Goal: Task Accomplishment & Management: Complete application form

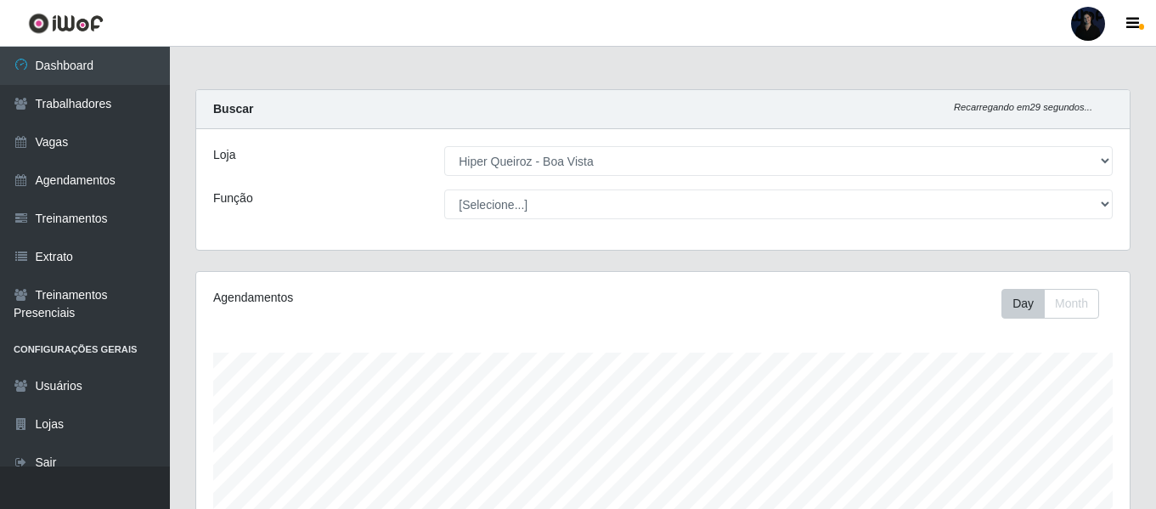
select select "514"
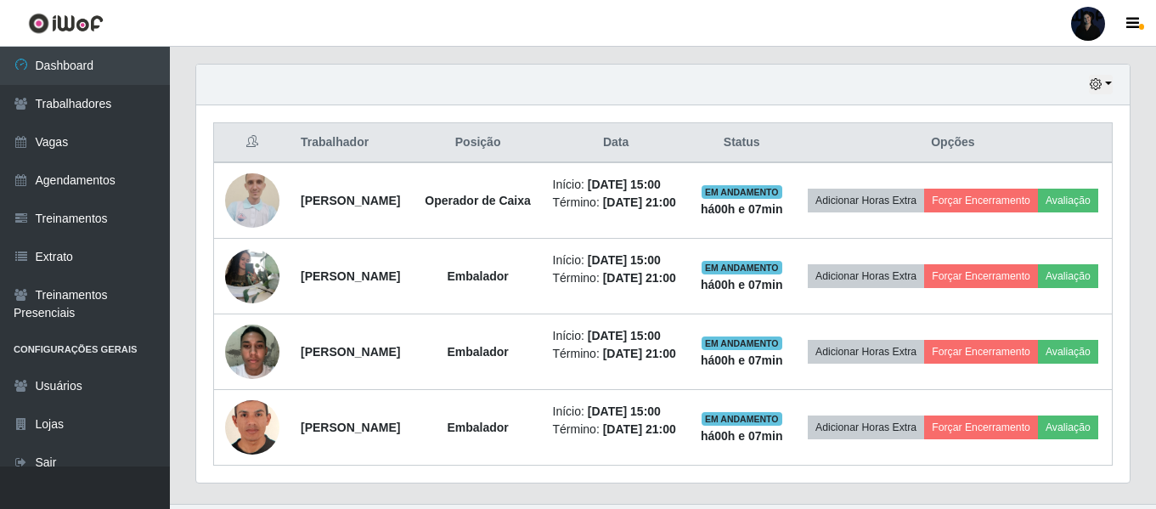
scroll to position [353, 934]
click at [1092, 20] on div at bounding box center [1088, 24] width 34 height 34
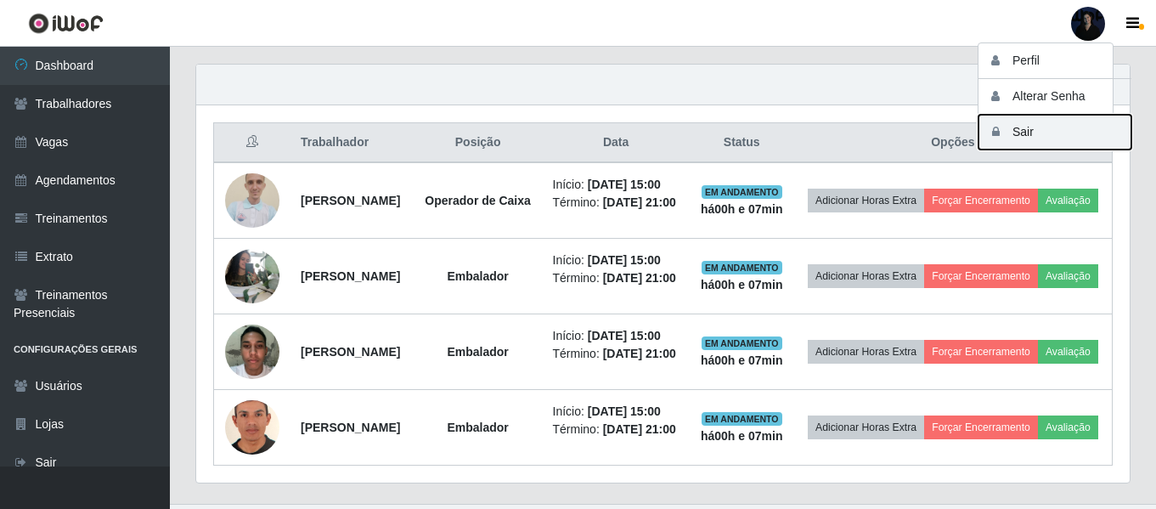
click at [1026, 136] on button "Sair" at bounding box center [1055, 132] width 153 height 35
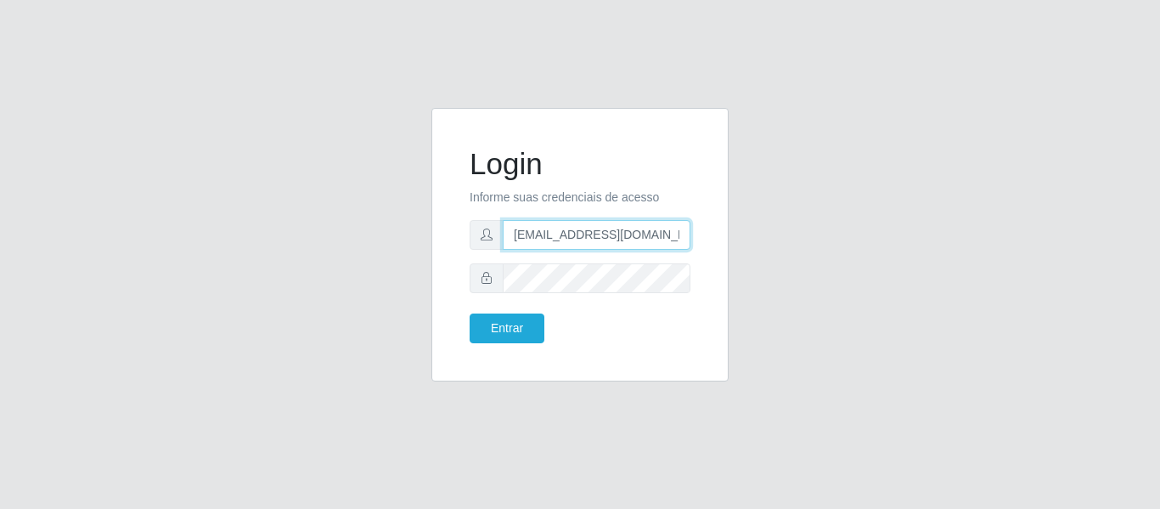
drag, startPoint x: 670, startPoint y: 230, endPoint x: 593, endPoint y: 239, distance: 77.8
click at [593, 239] on input "anacarina390@queiroz.com" at bounding box center [597, 235] width 188 height 30
type input "[EMAIL_ADDRESS][DOMAIN_NAME]"
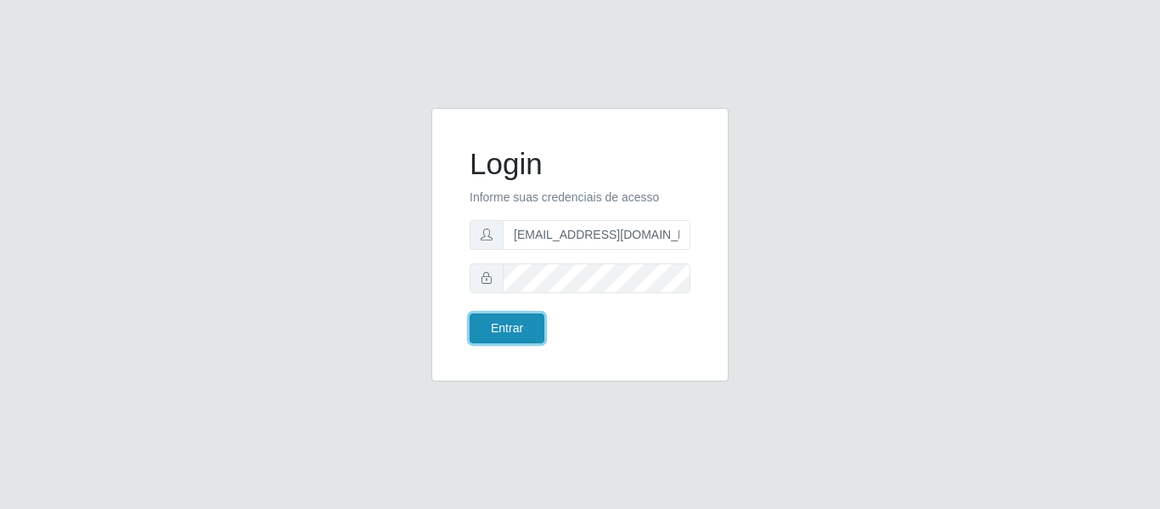
click at [511, 320] on button "Entrar" at bounding box center [507, 328] width 75 height 30
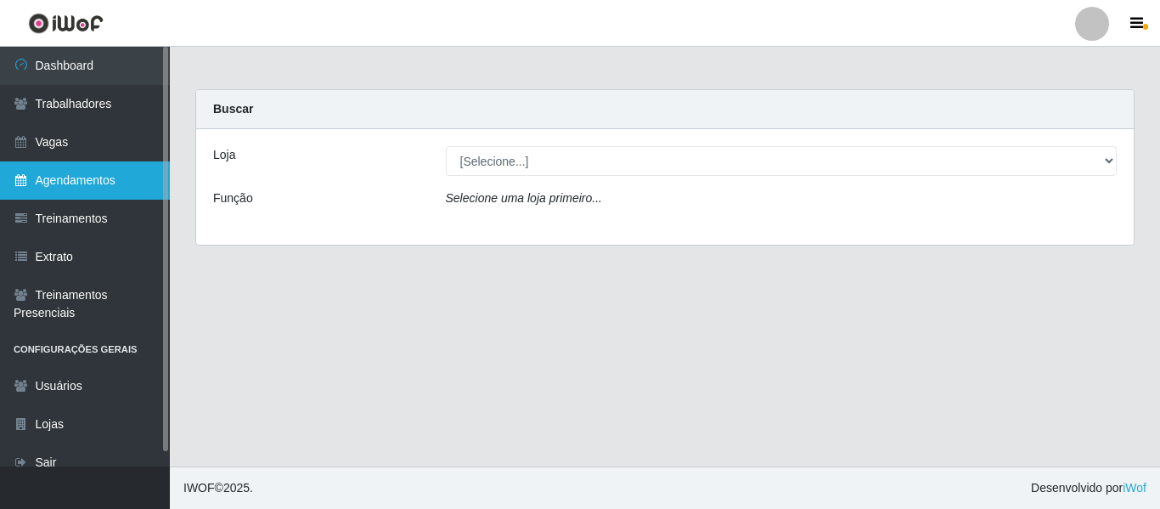
click at [97, 164] on link "Agendamentos" at bounding box center [85, 180] width 170 height 38
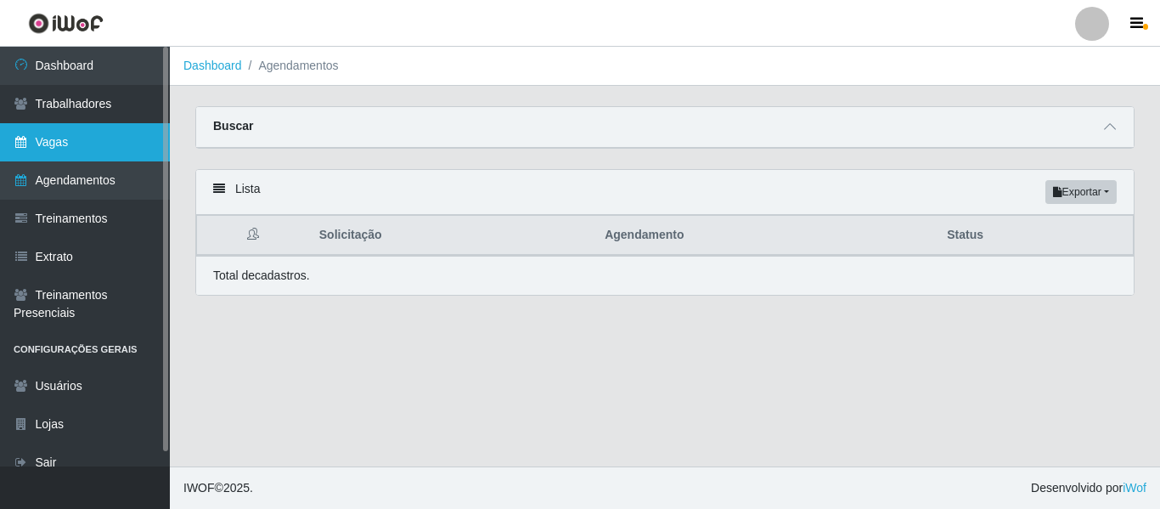
click at [86, 136] on link "Vagas" at bounding box center [85, 142] width 170 height 38
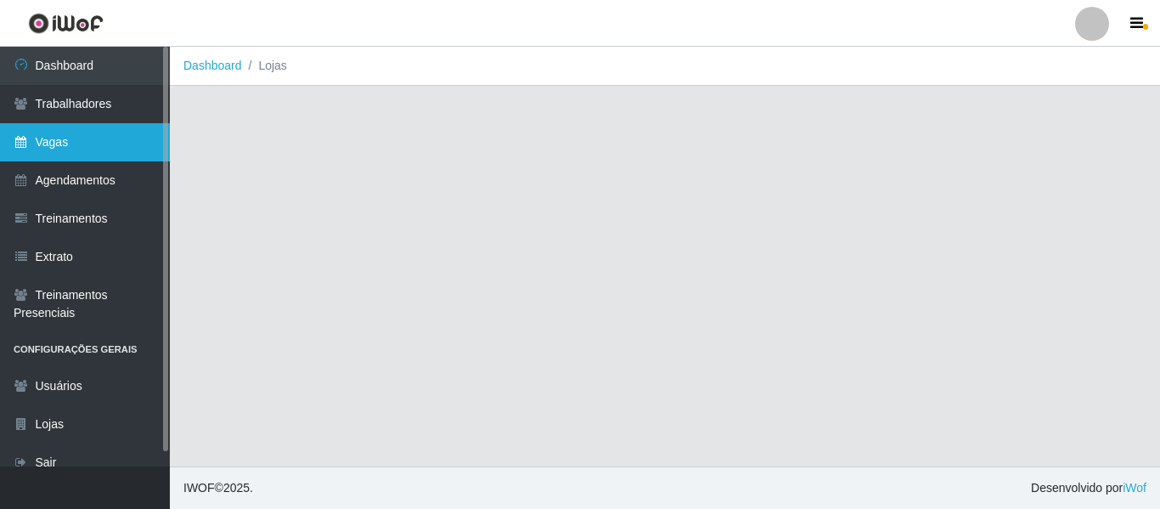
click at [86, 142] on link "Vagas" at bounding box center [85, 142] width 170 height 38
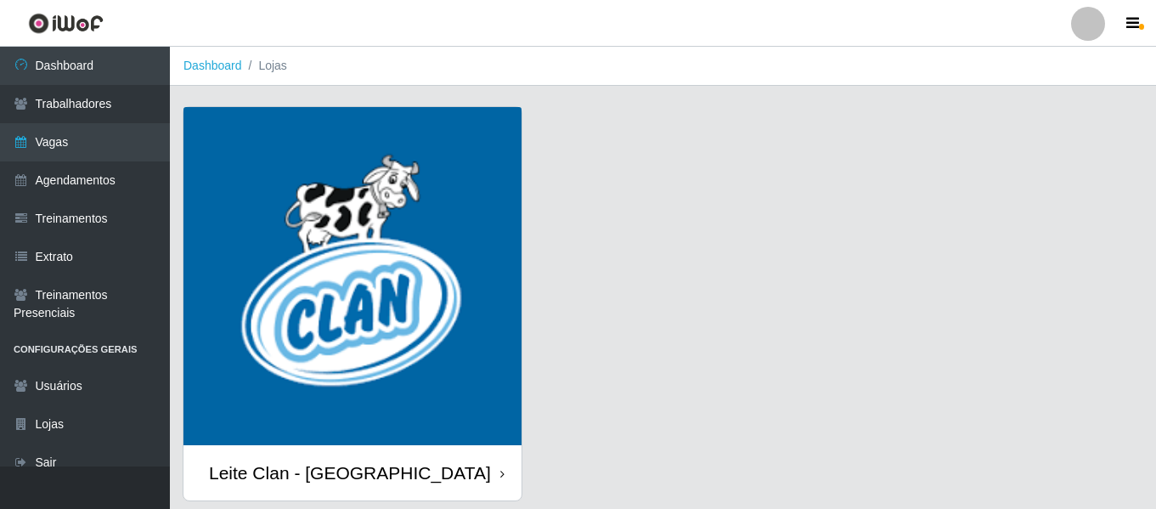
click at [333, 416] on img at bounding box center [352, 276] width 338 height 338
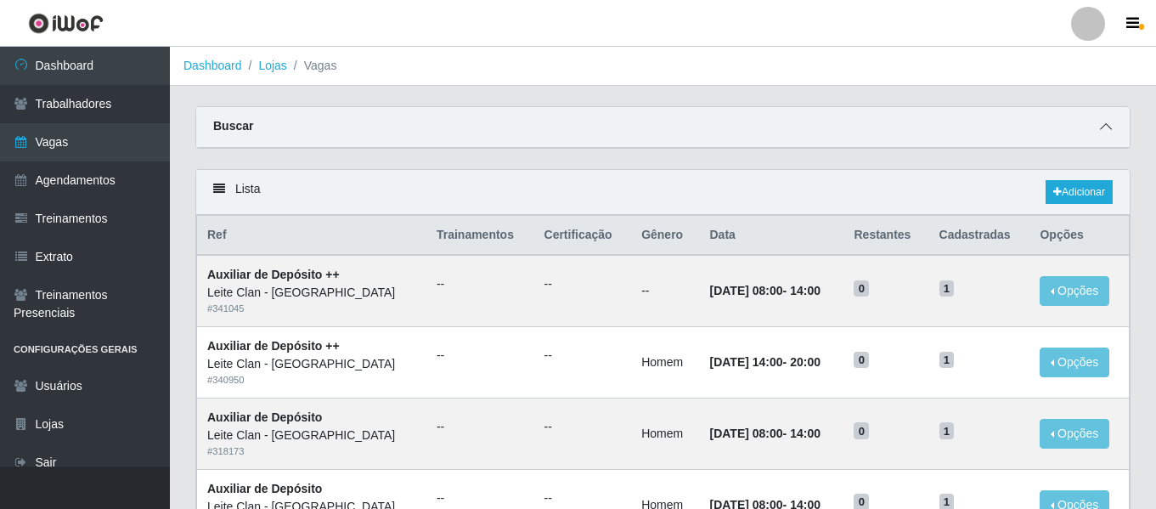
click at [1104, 130] on icon at bounding box center [1106, 127] width 12 height 12
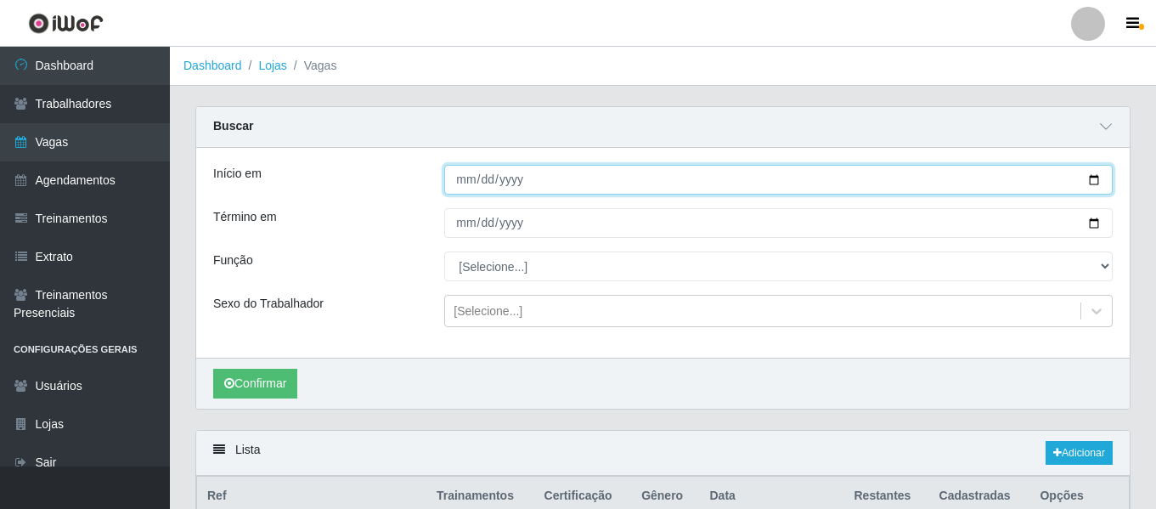
click at [1094, 178] on input "Início em" at bounding box center [778, 180] width 669 height 30
type input "[DATE]"
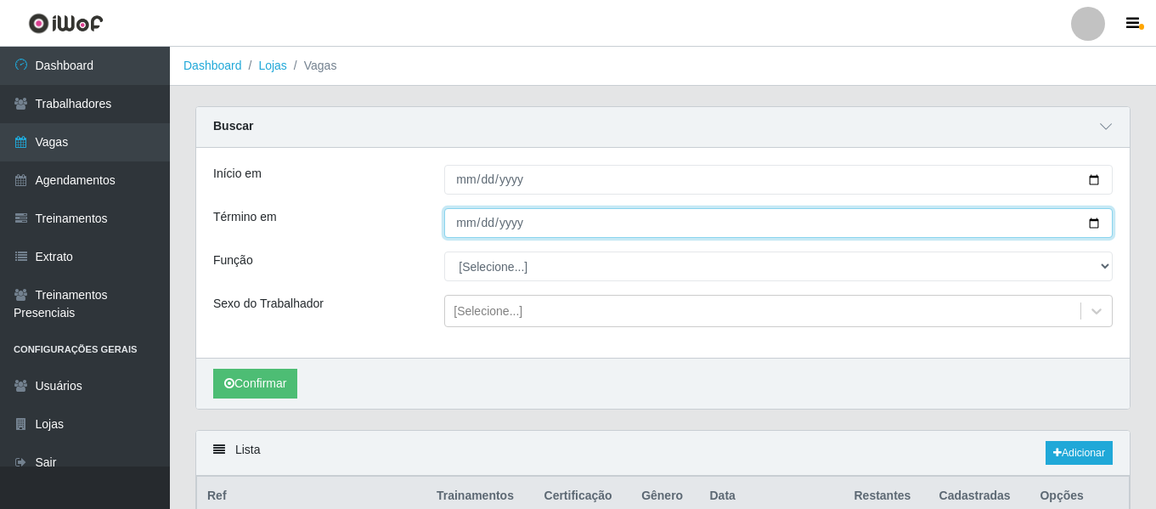
click at [1090, 221] on input "Término em" at bounding box center [778, 223] width 669 height 30
type input "[DATE]"
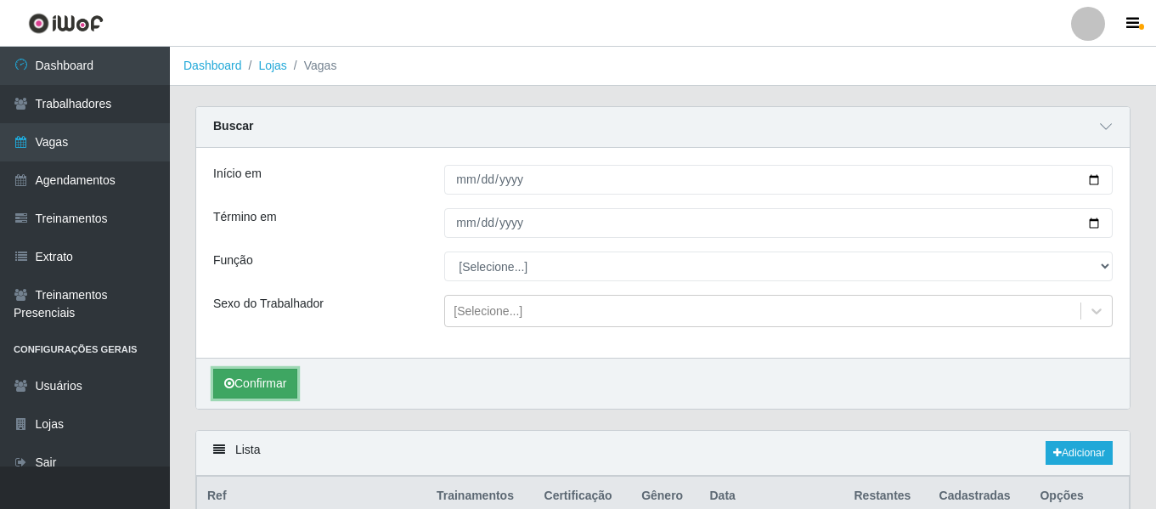
click at [261, 387] on button "Confirmar" at bounding box center [255, 384] width 84 height 30
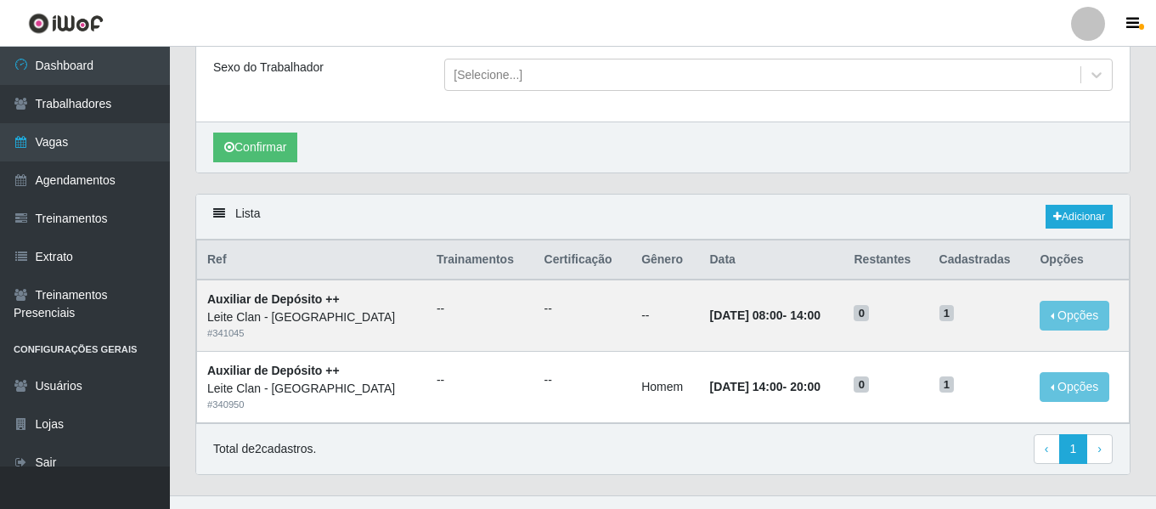
scroll to position [266, 0]
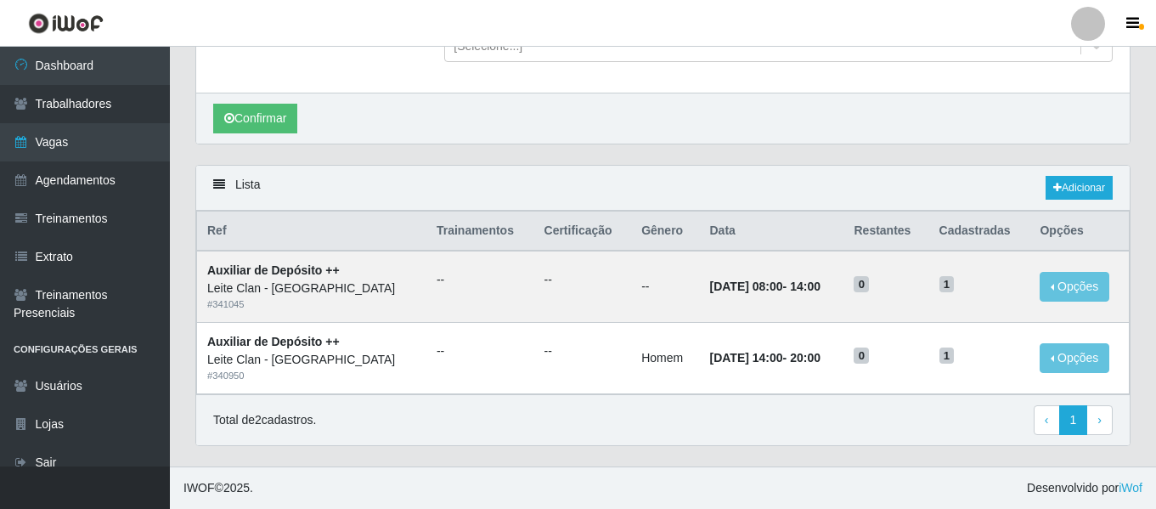
click at [1142, 112] on div "Carregando... Buscar Início em [DATE] Término em [DATE] Função [Selecione...] A…" at bounding box center [663, 3] width 961 height 324
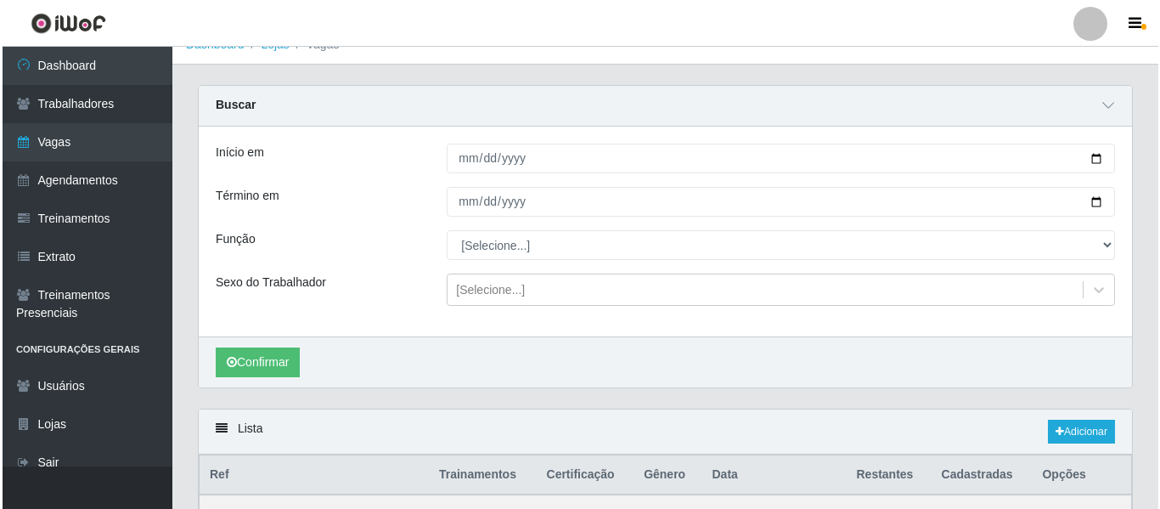
scroll to position [0, 0]
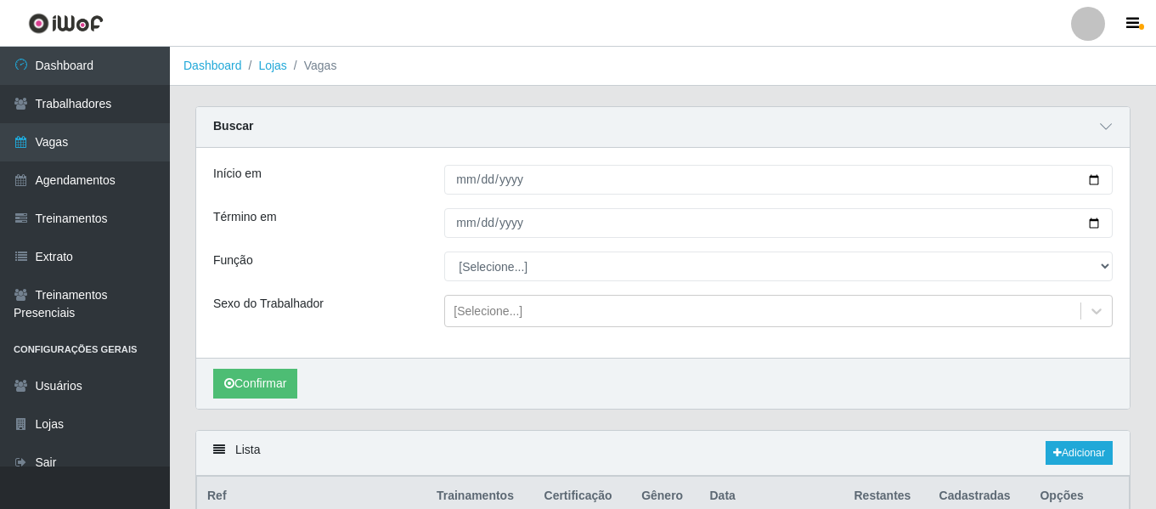
click at [1096, 25] on div at bounding box center [1088, 24] width 34 height 34
click at [1045, 132] on button "Sair" at bounding box center [1055, 132] width 153 height 35
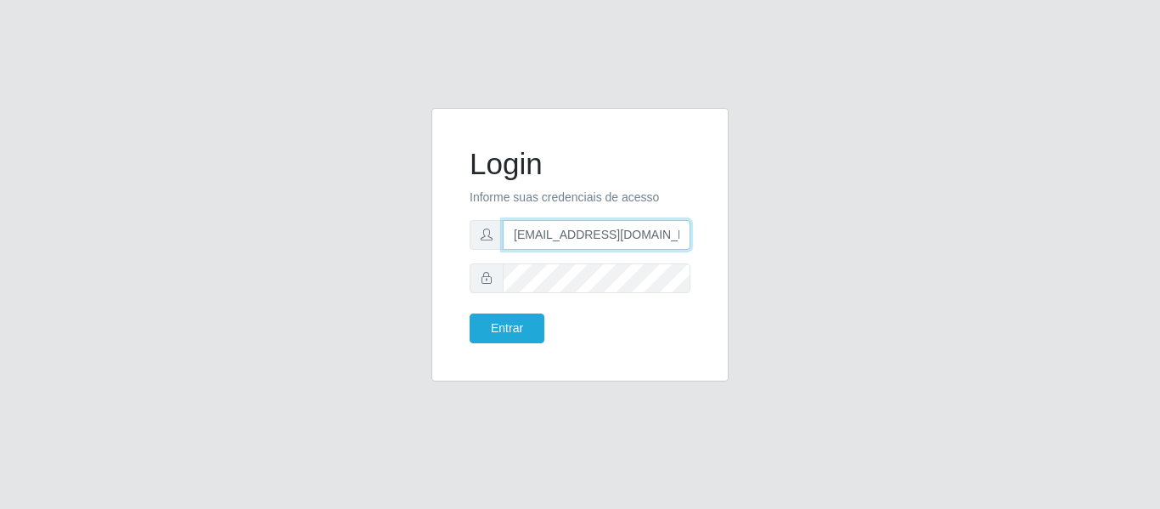
drag, startPoint x: 658, startPoint y: 241, endPoint x: 592, endPoint y: 239, distance: 65.5
click at [592, 239] on input "[EMAIL_ADDRESS][DOMAIN_NAME]" at bounding box center [597, 235] width 188 height 30
type input "[EMAIL_ADDRESS][DOMAIN_NAME]"
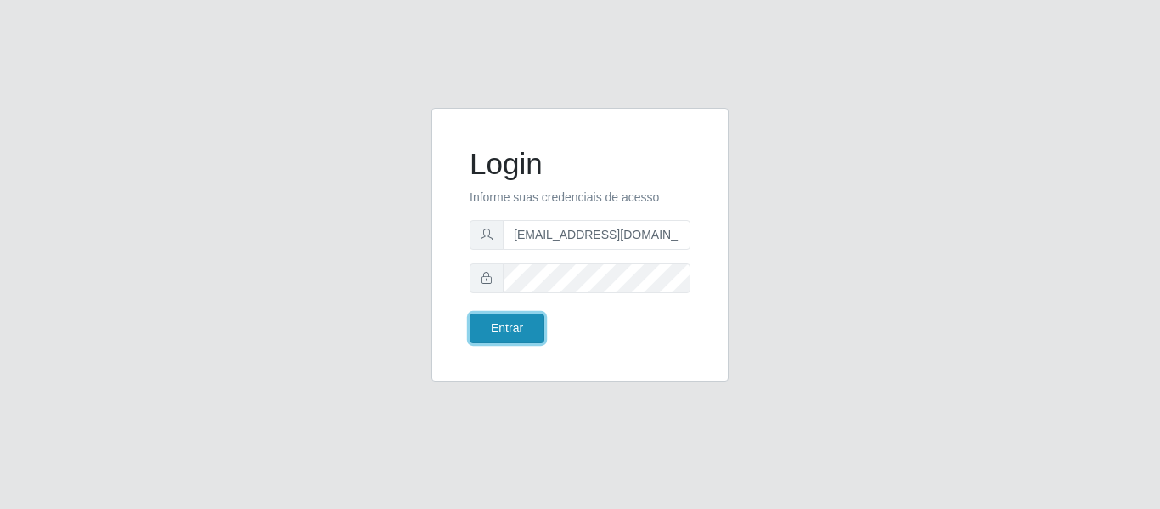
click at [522, 323] on button "Entrar" at bounding box center [507, 328] width 75 height 30
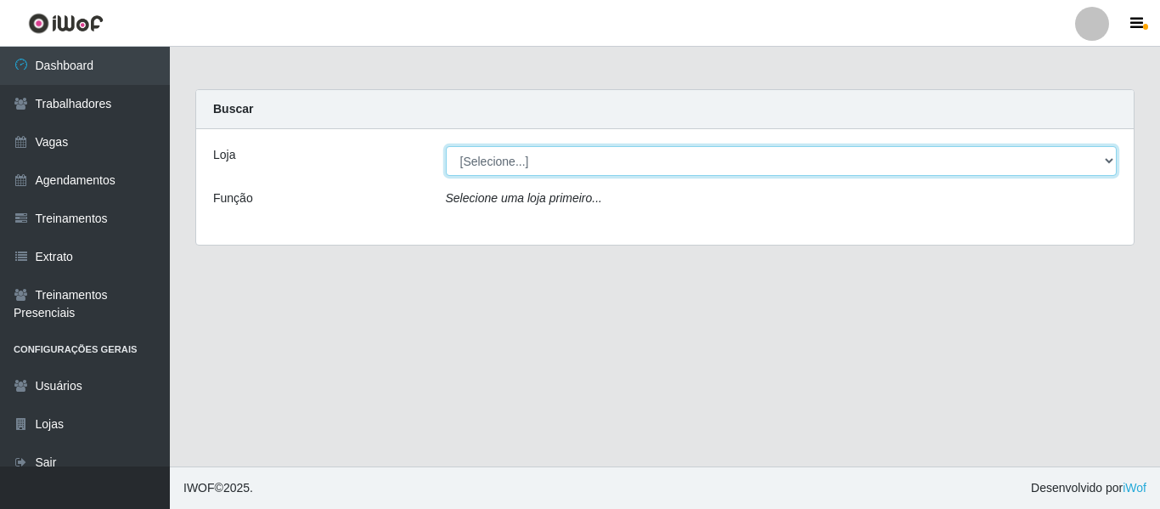
click at [594, 166] on select "[Selecione...] SuperShow Bis - Avenida 6 SuperShow [GEOGRAPHIC_DATA]" at bounding box center [782, 161] width 672 height 30
select select "60"
click at [446, 146] on select "[Selecione...] SuperShow Bis - Avenida 6 SuperShow [GEOGRAPHIC_DATA]" at bounding box center [782, 161] width 672 height 30
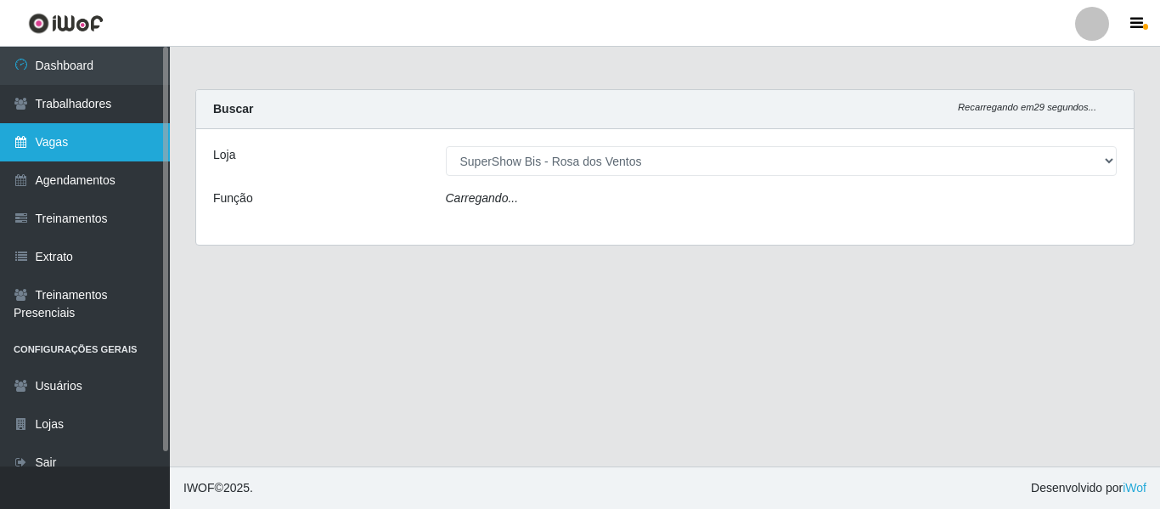
click at [55, 140] on link "Vagas" at bounding box center [85, 142] width 170 height 38
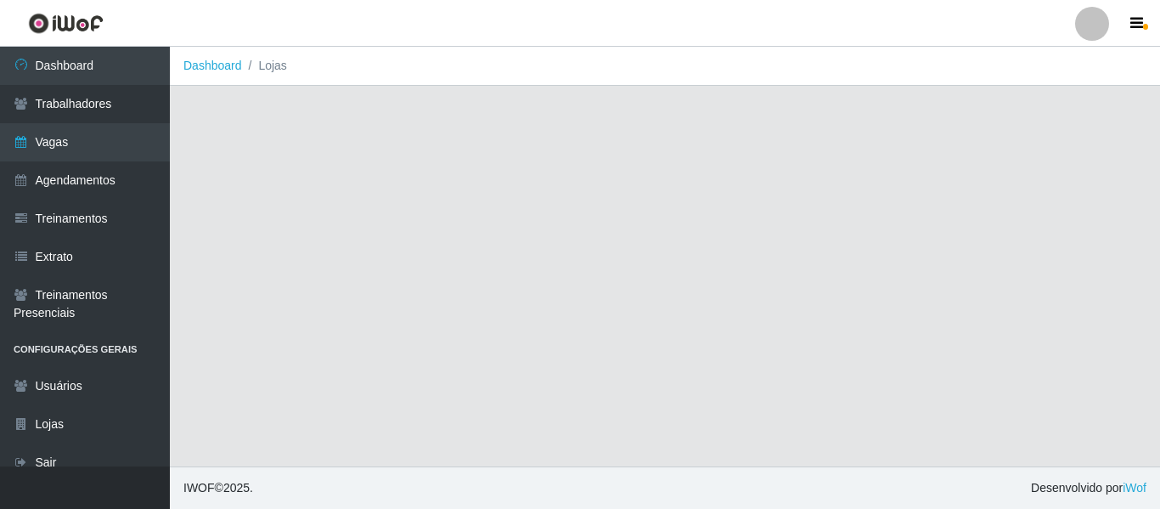
click at [382, 101] on main "Dashboard Lojas" at bounding box center [665, 257] width 991 height 420
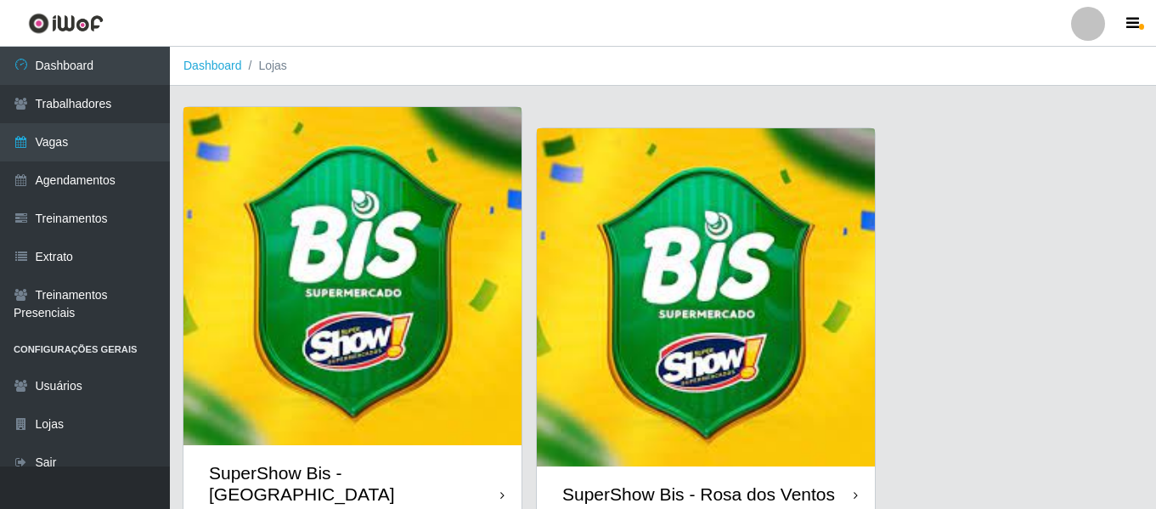
click at [706, 365] on img at bounding box center [706, 297] width 338 height 338
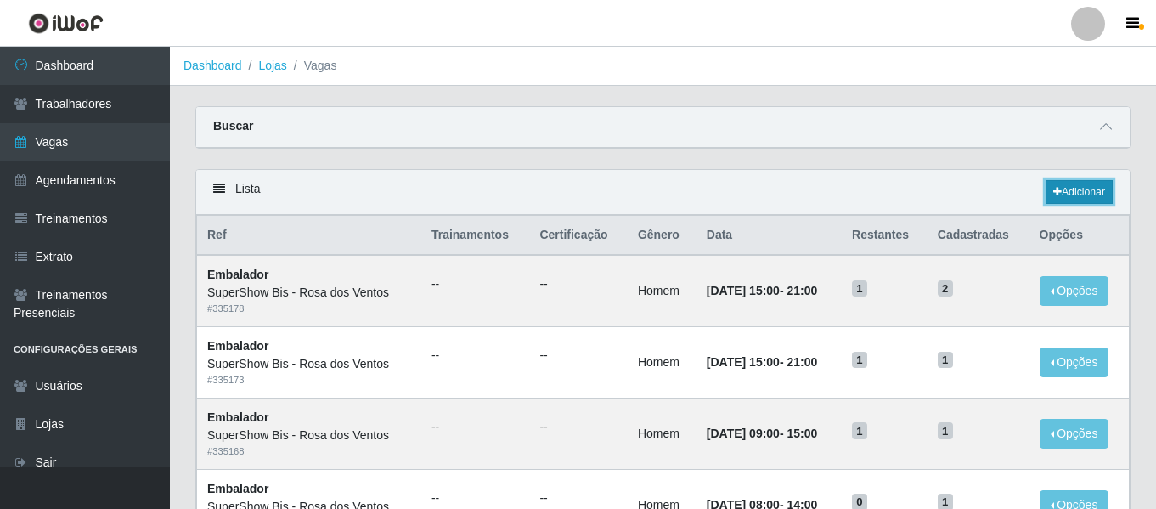
click at [1054, 190] on icon at bounding box center [1057, 192] width 8 height 10
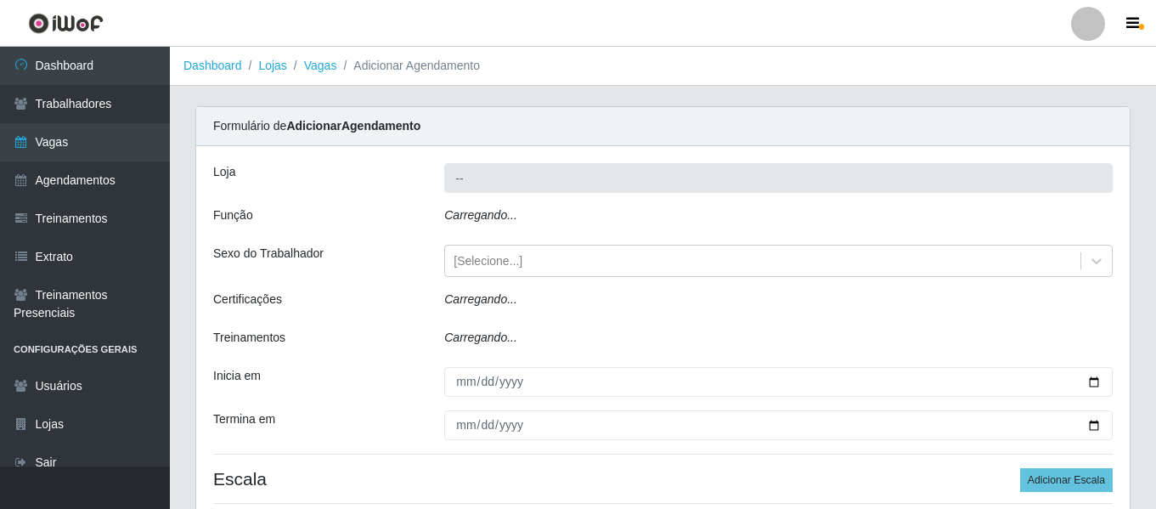
type input "SuperShow Bis - Rosa dos Ventos"
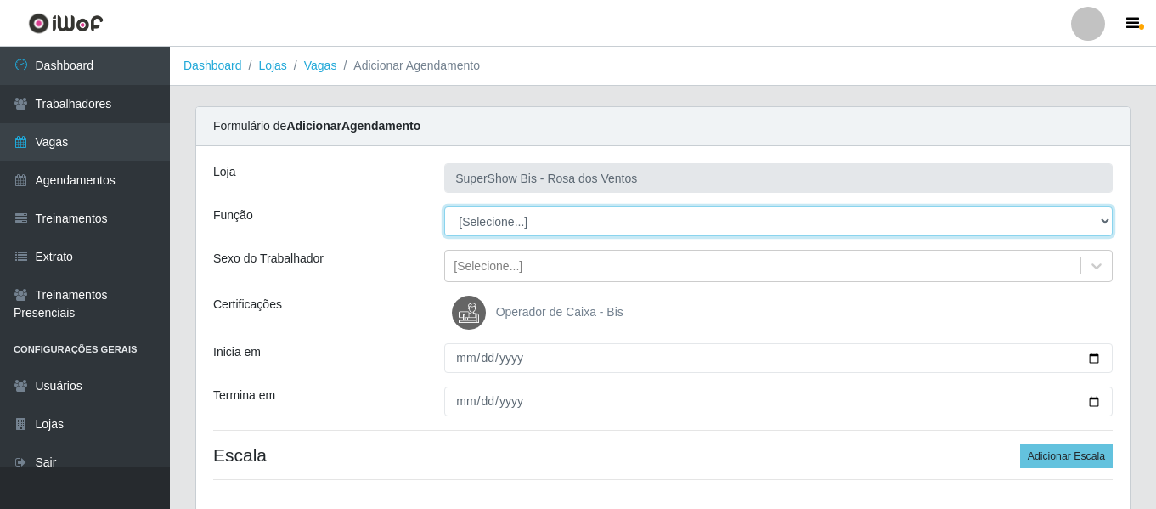
click at [520, 217] on select "[Selecione...] ASG ASG + ASG ++ Auxiliar de Cozinha Balconista de Açougue Balco…" at bounding box center [778, 221] width 669 height 30
select select "1"
click at [444, 206] on select "[Selecione...] ASG ASG + ASG ++ Auxiliar de Cozinha Balconista de Açougue Balco…" at bounding box center [778, 221] width 669 height 30
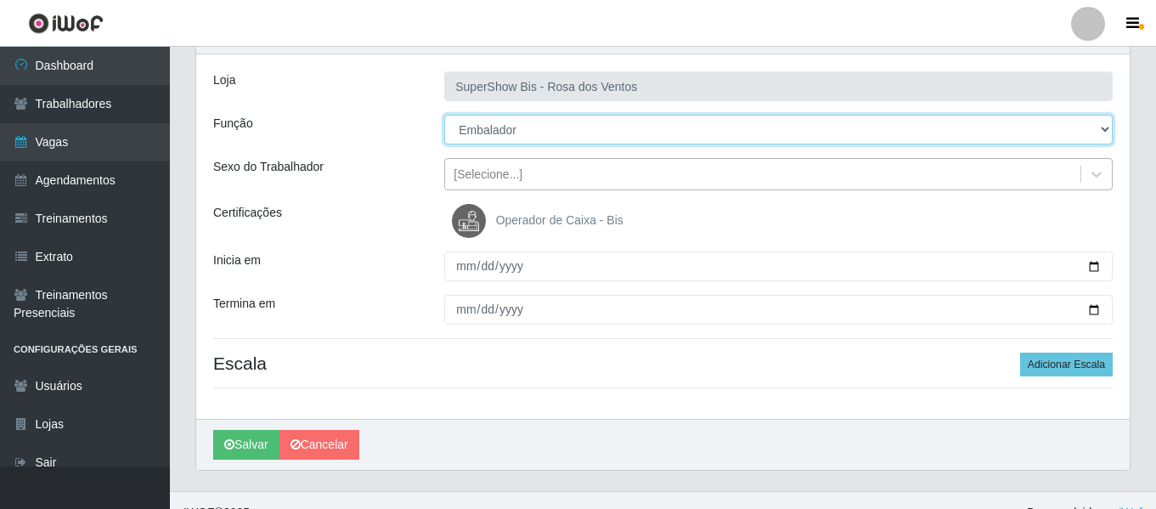
scroll to position [116, 0]
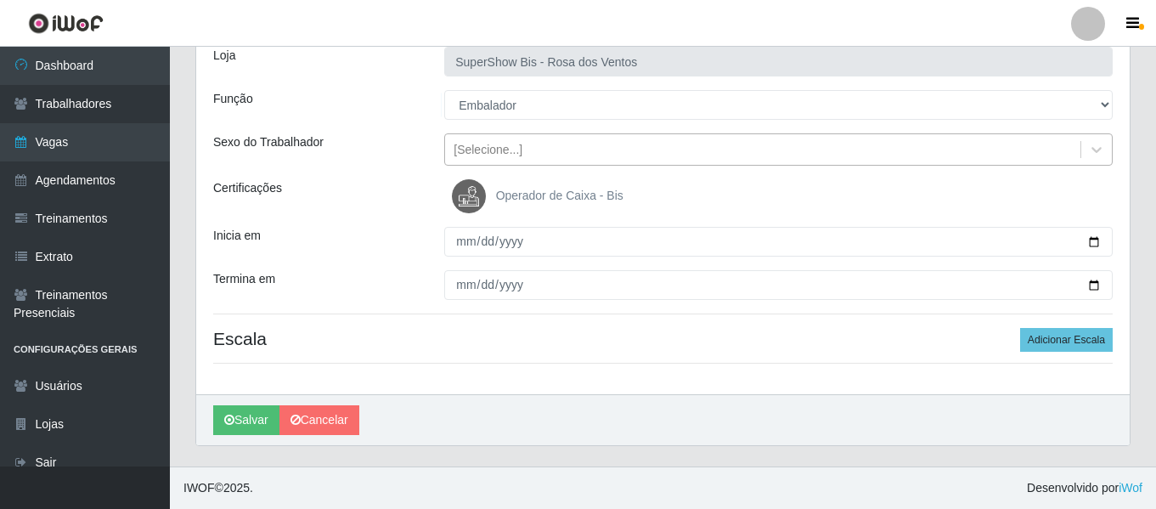
click at [494, 150] on div "[Selecione...]" at bounding box center [488, 150] width 69 height 18
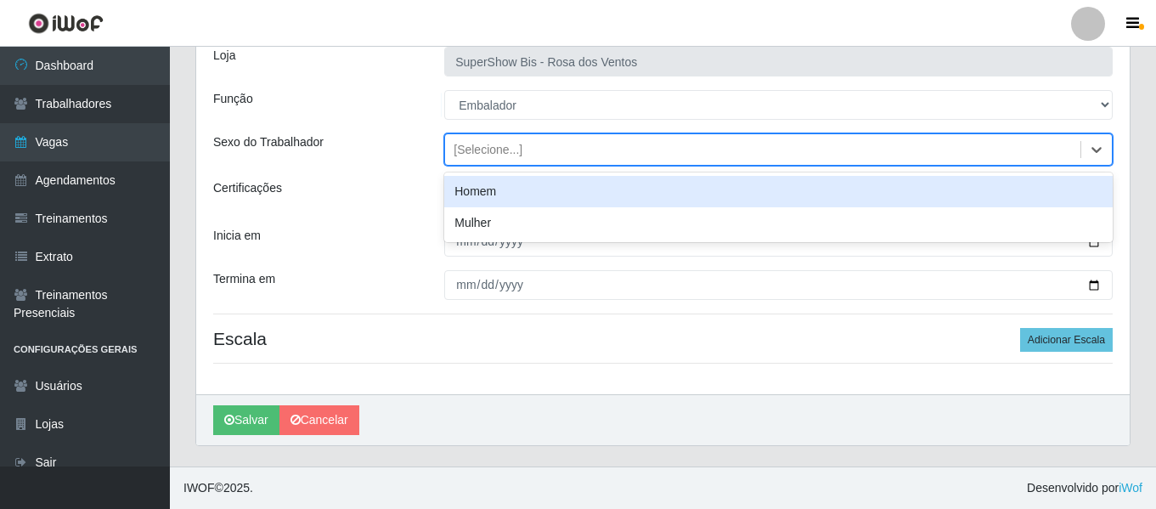
click at [474, 195] on div "Homem" at bounding box center [778, 191] width 669 height 31
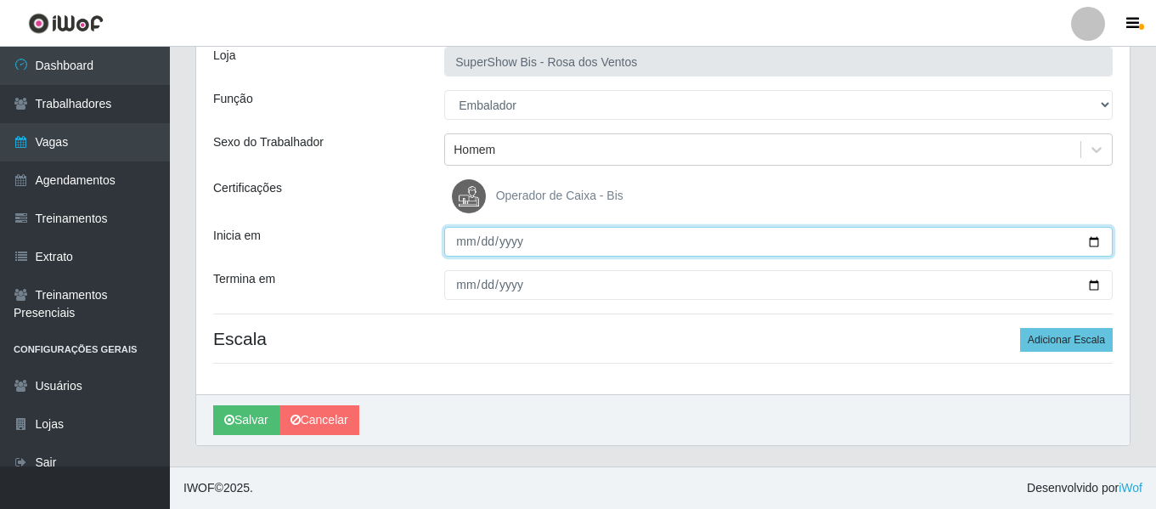
click at [1096, 240] on input "Inicia em" at bounding box center [778, 242] width 669 height 30
type input "2025-09-03"
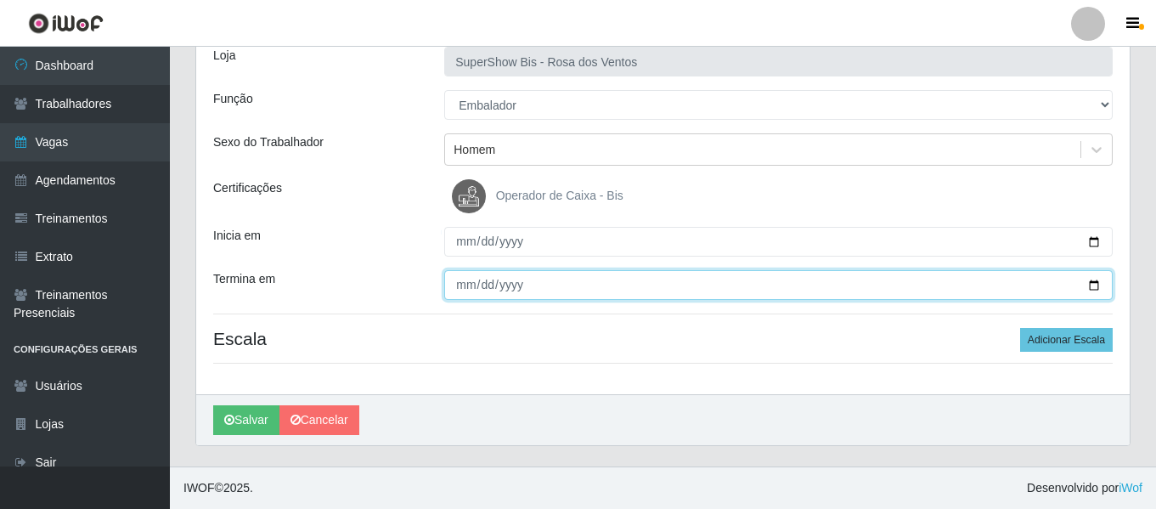
click at [1095, 284] on input "Termina em" at bounding box center [778, 285] width 669 height 30
type input "2025-09-12"
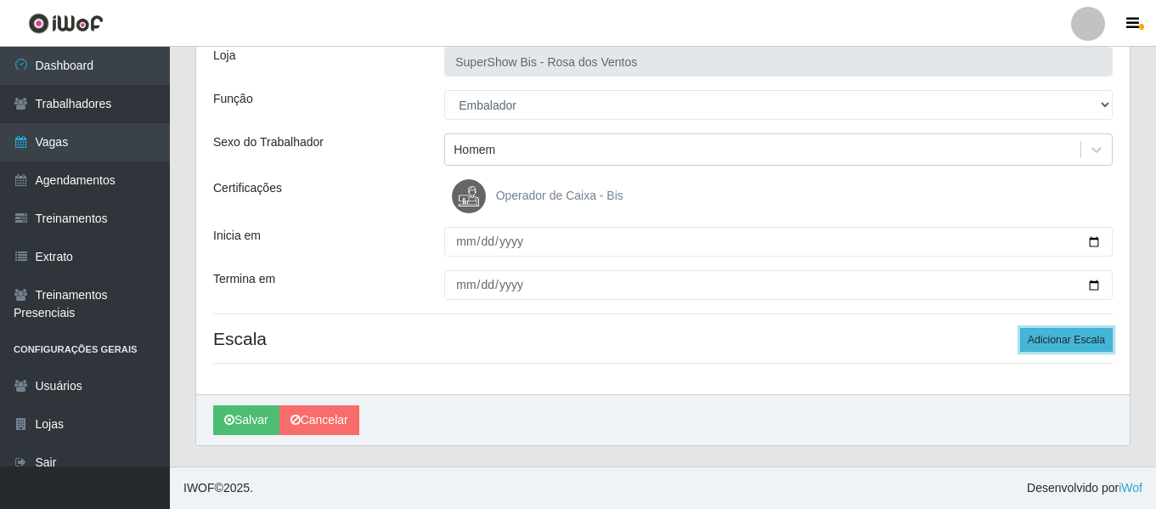
click at [1081, 342] on button "Adicionar Escala" at bounding box center [1066, 340] width 93 height 24
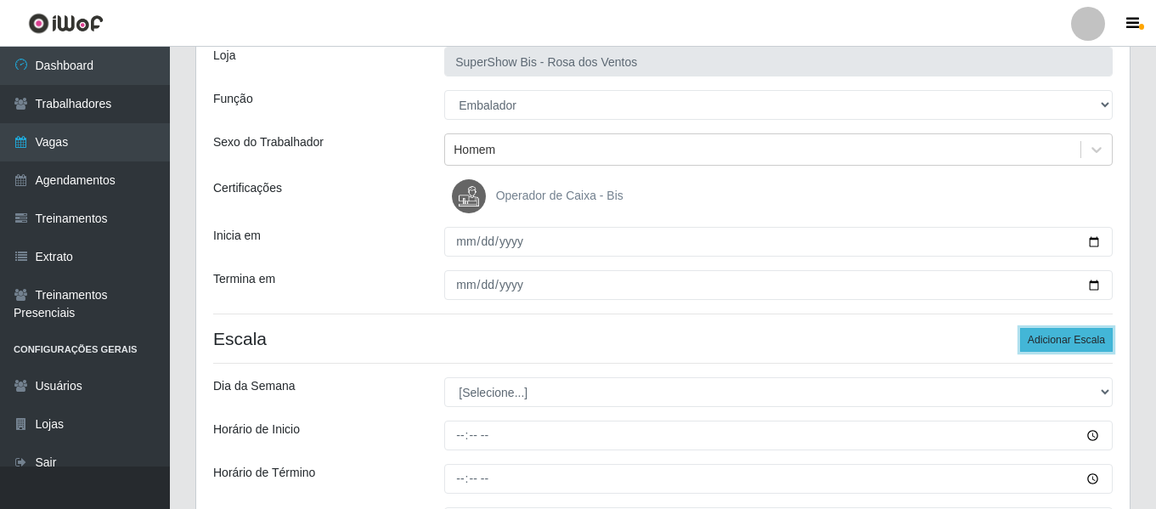
click at [1081, 342] on button "Adicionar Escala" at bounding box center [1066, 340] width 93 height 24
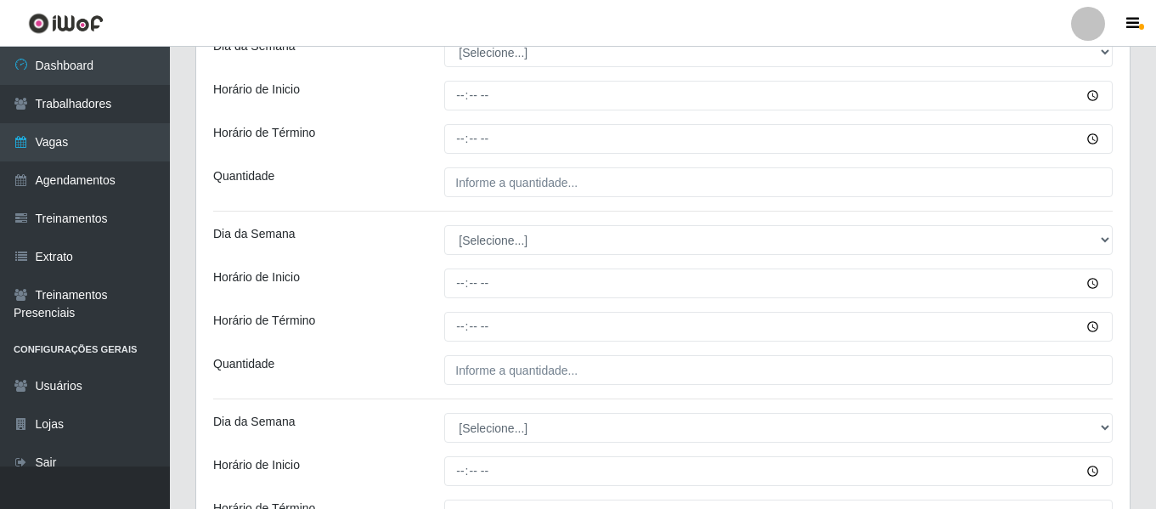
scroll to position [371, 0]
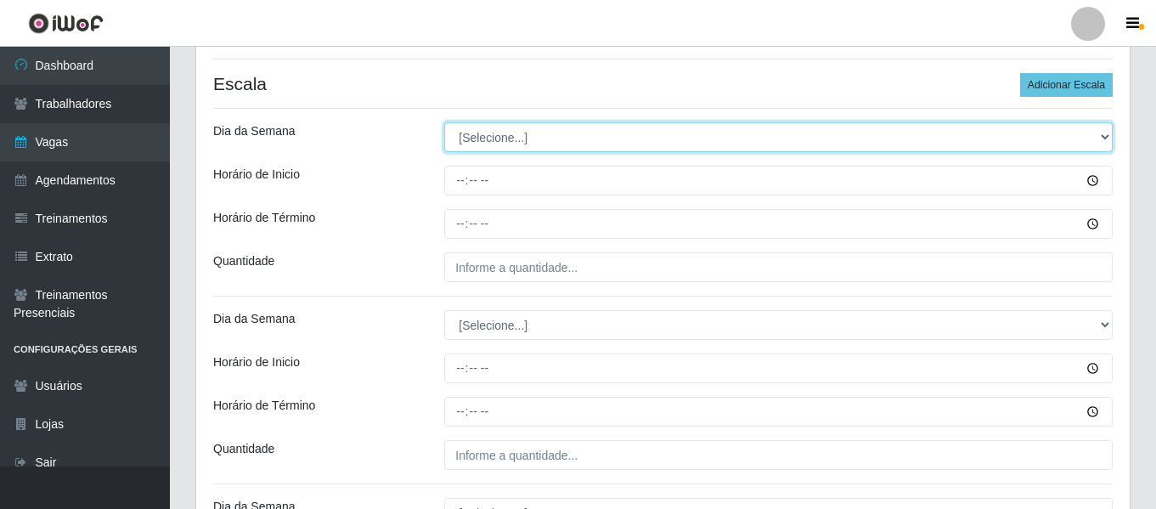
click at [467, 134] on select "[Selecione...] Segunda Terça Quarta Quinta Sexta Sábado Domingo" at bounding box center [778, 137] width 669 height 30
select select "3"
click at [444, 122] on select "[Selecione...] Segunda Terça Quarta Quinta Sexta Sábado Domingo" at bounding box center [778, 137] width 669 height 30
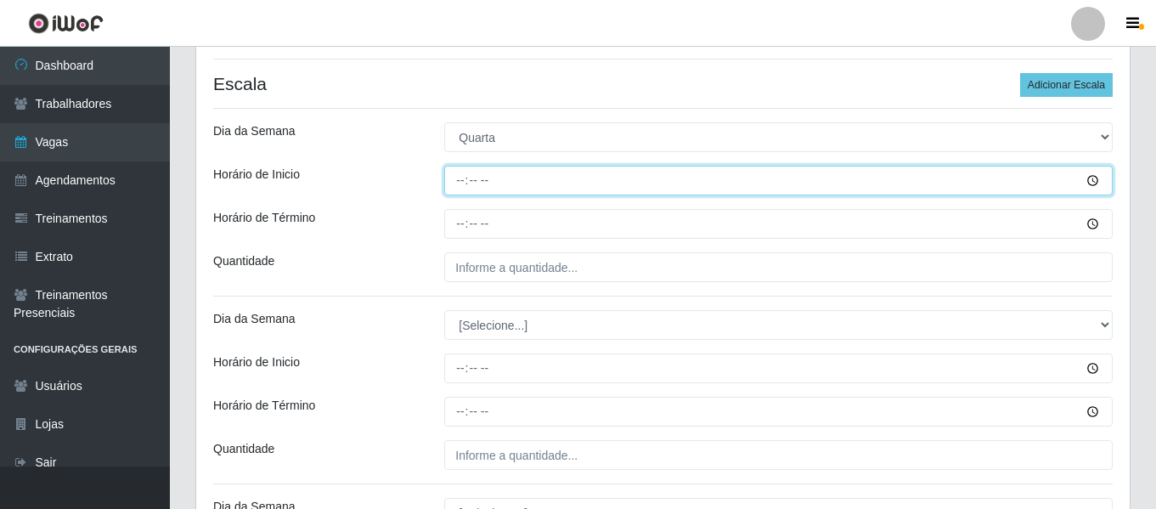
click at [461, 178] on input "Horário de Inicio" at bounding box center [778, 181] width 669 height 30
type input "15:00"
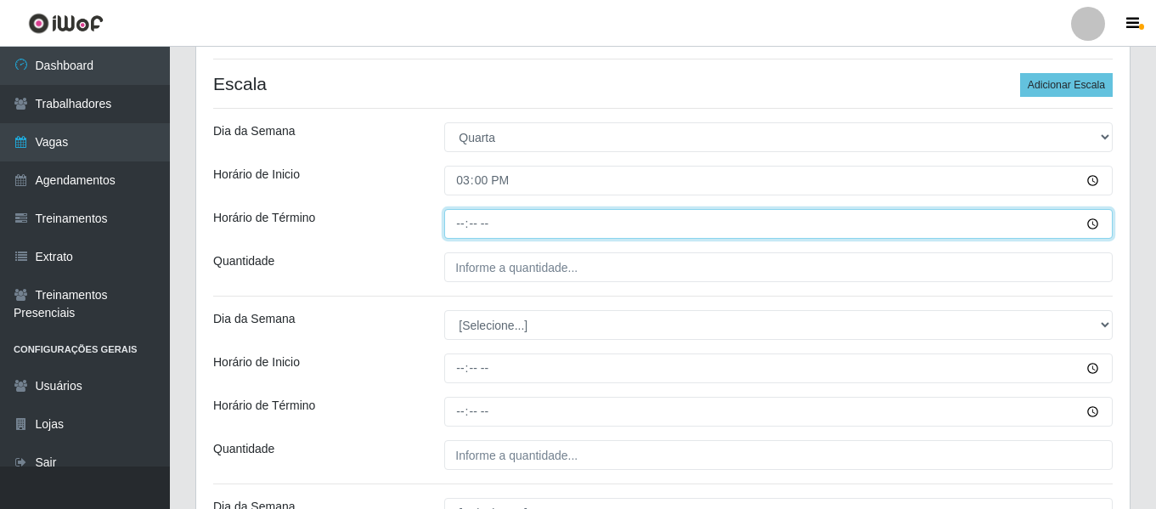
click at [459, 234] on input "Horário de Término" at bounding box center [778, 224] width 669 height 30
type input "21:00"
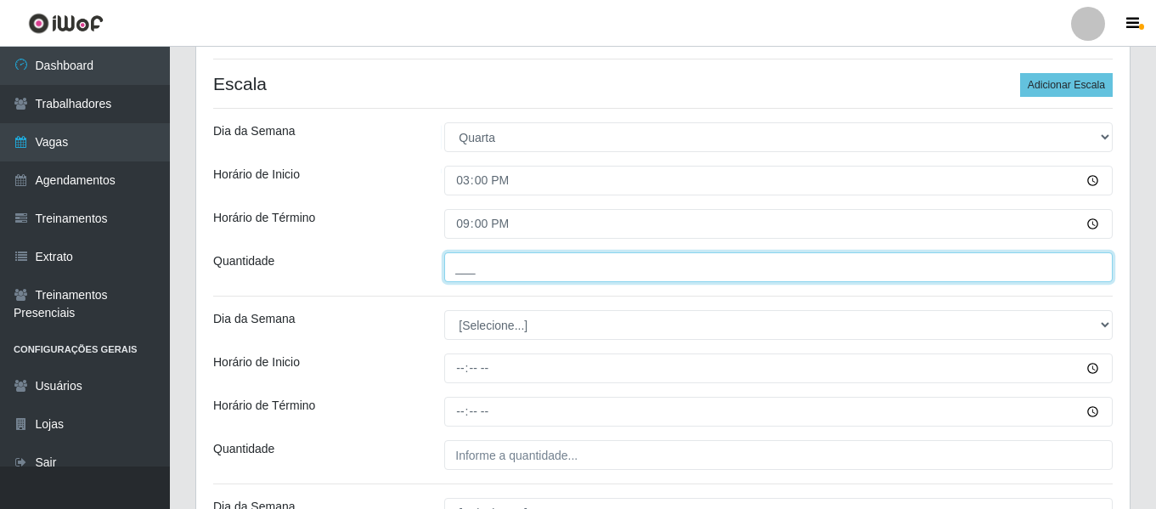
click at [464, 263] on input "___" at bounding box center [778, 267] width 669 height 30
type input "1__"
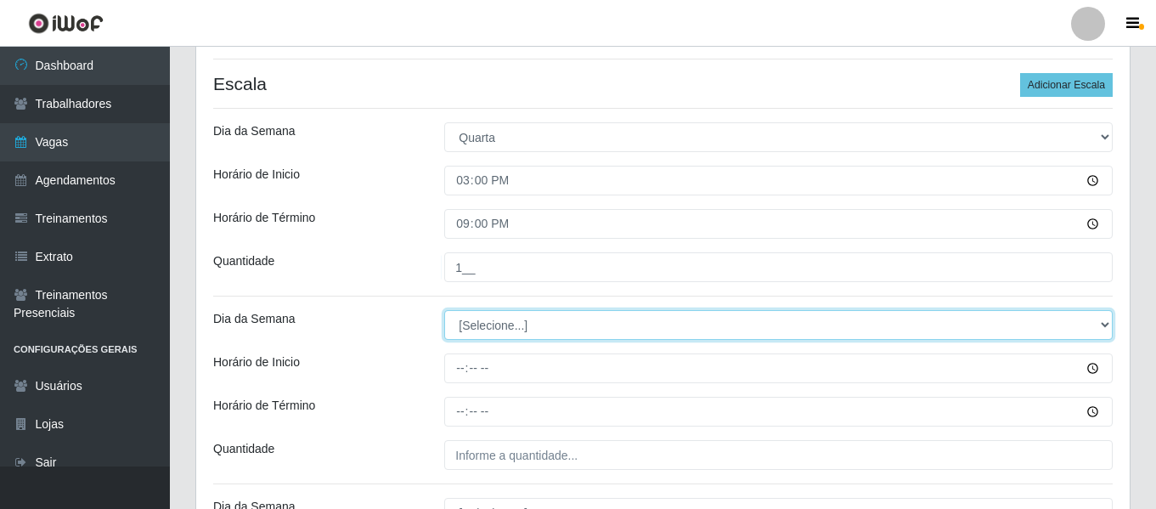
click at [478, 332] on select "[Selecione...] Segunda Terça Quarta Quinta Sexta Sábado Domingo" at bounding box center [778, 325] width 669 height 30
select select "4"
click at [444, 310] on select "[Selecione...] Segunda Terça Quarta Quinta Sexta Sábado Domingo" at bounding box center [778, 325] width 669 height 30
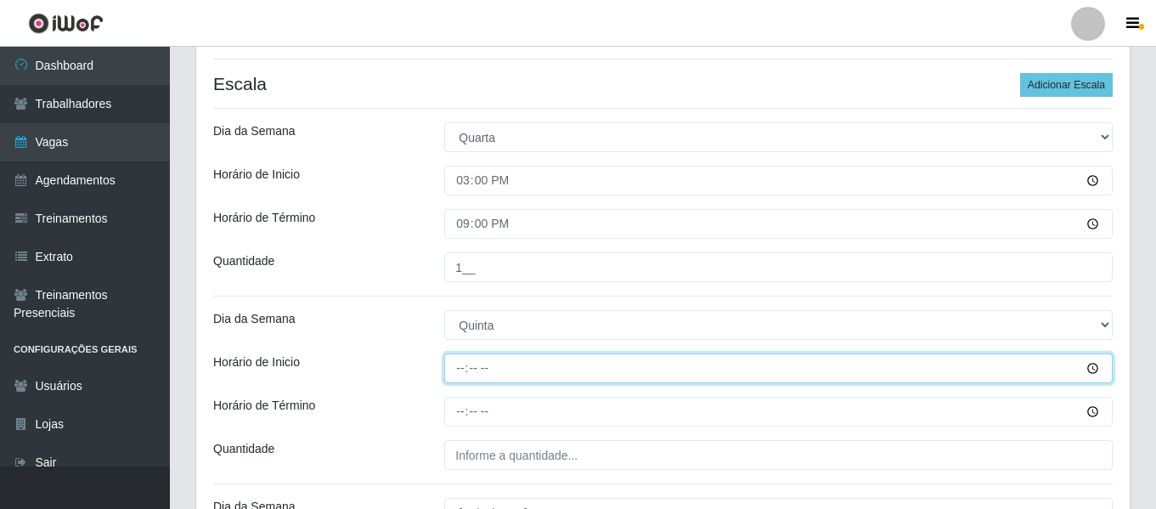
click at [459, 367] on input "Horário de Inicio" at bounding box center [778, 368] width 669 height 30
type input "15:00"
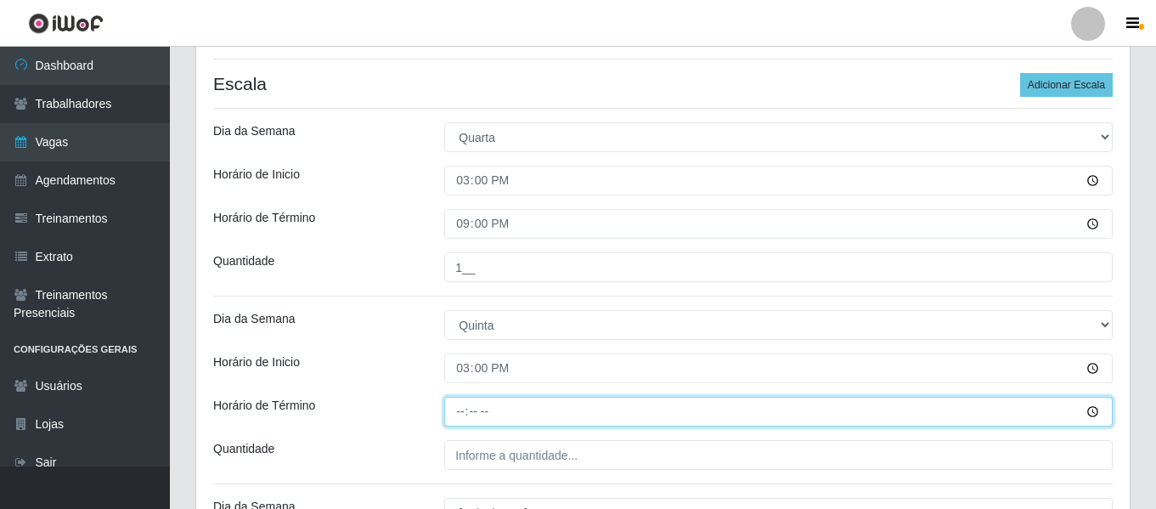
click at [465, 412] on input "Horário de Término" at bounding box center [778, 412] width 669 height 30
type input "21:00"
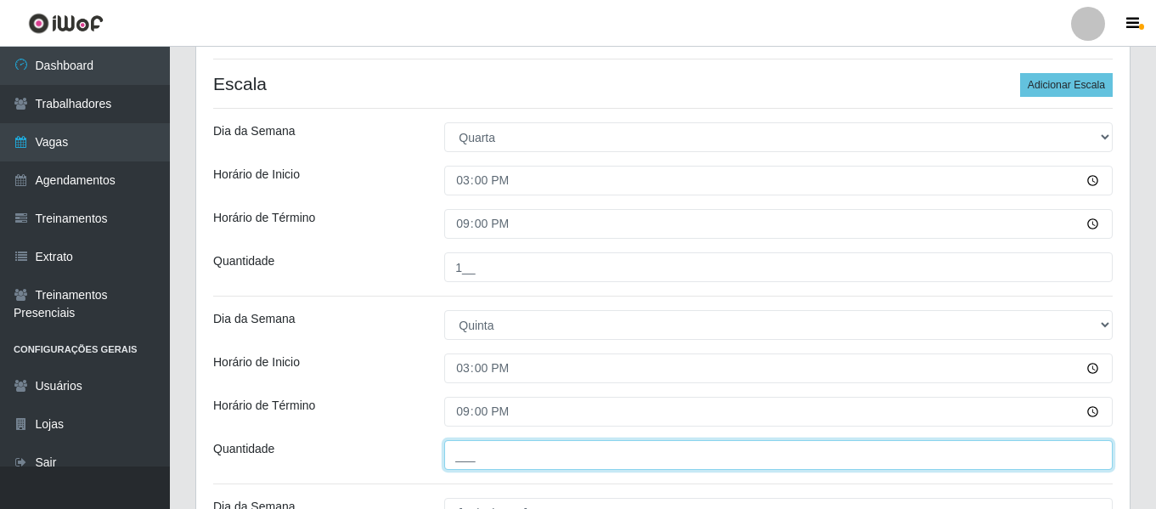
click at [462, 455] on input "___" at bounding box center [778, 455] width 669 height 30
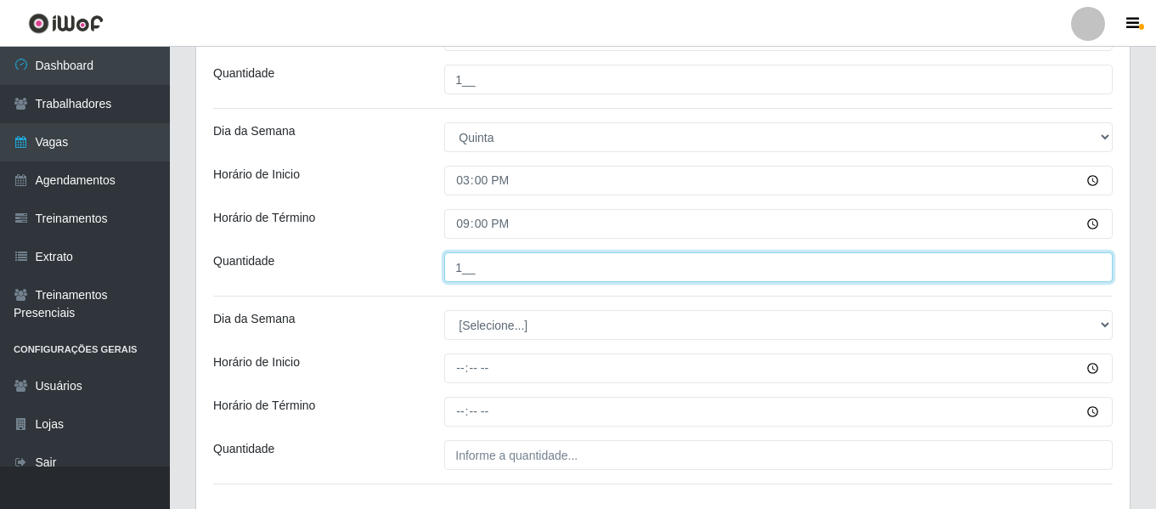
scroll to position [626, 0]
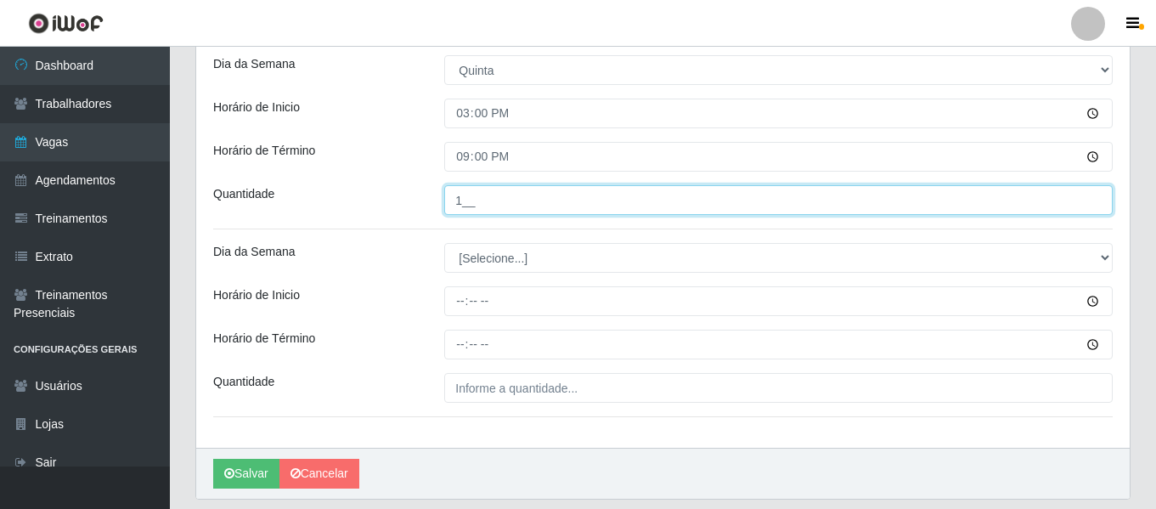
type input "1__"
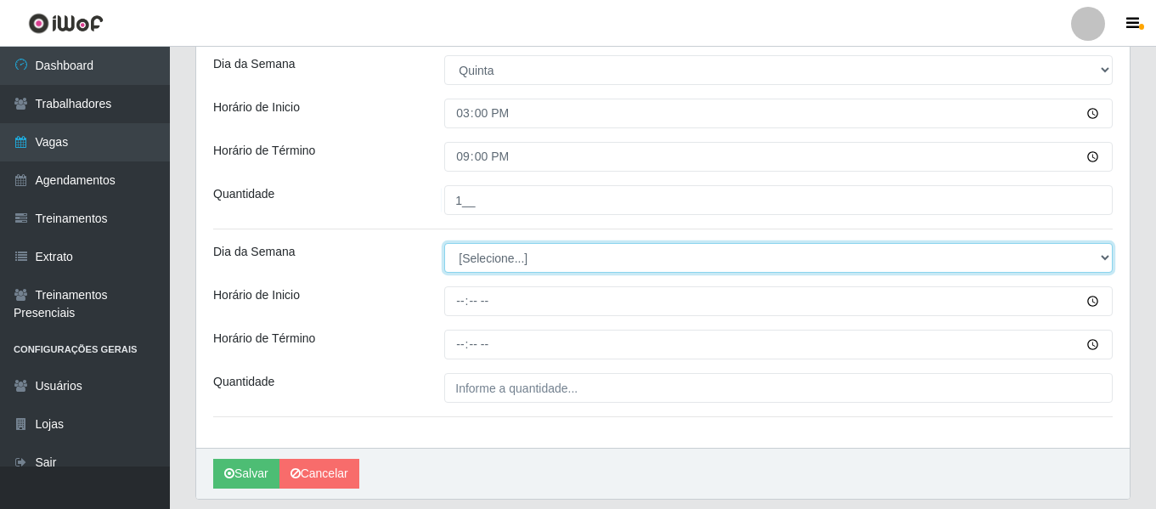
click at [468, 261] on select "[Selecione...] Segunda Terça Quarta Quinta Sexta Sábado Domingo" at bounding box center [778, 258] width 669 height 30
select select "5"
click at [444, 243] on select "[Selecione...] Segunda Terça Quarta Quinta Sexta Sábado Domingo" at bounding box center [778, 258] width 669 height 30
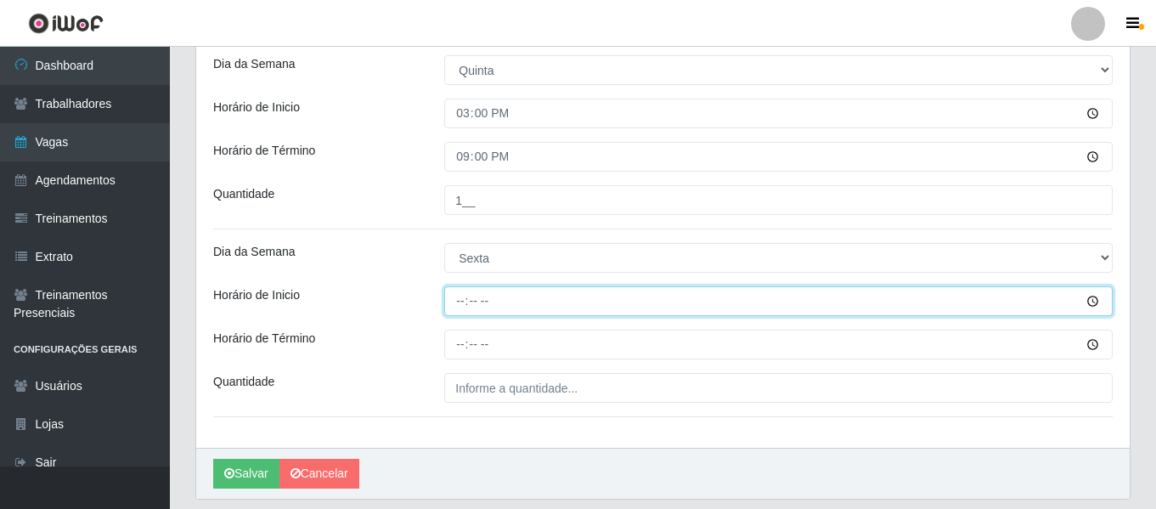
click at [453, 298] on input "Horário de Inicio" at bounding box center [778, 301] width 669 height 30
type input "15:00"
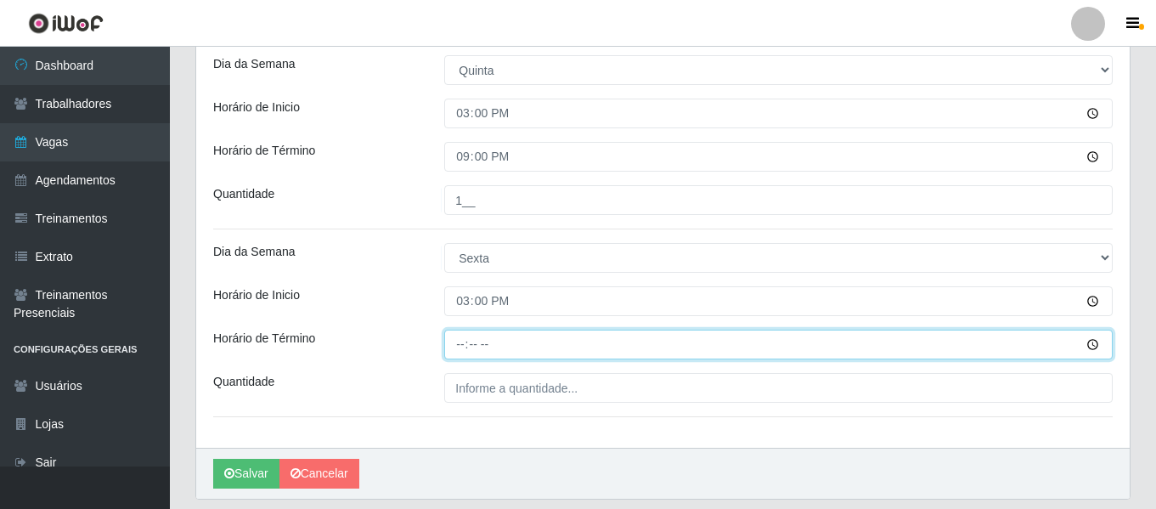
click at [458, 353] on input "Horário de Término" at bounding box center [778, 345] width 669 height 30
type input "21:00"
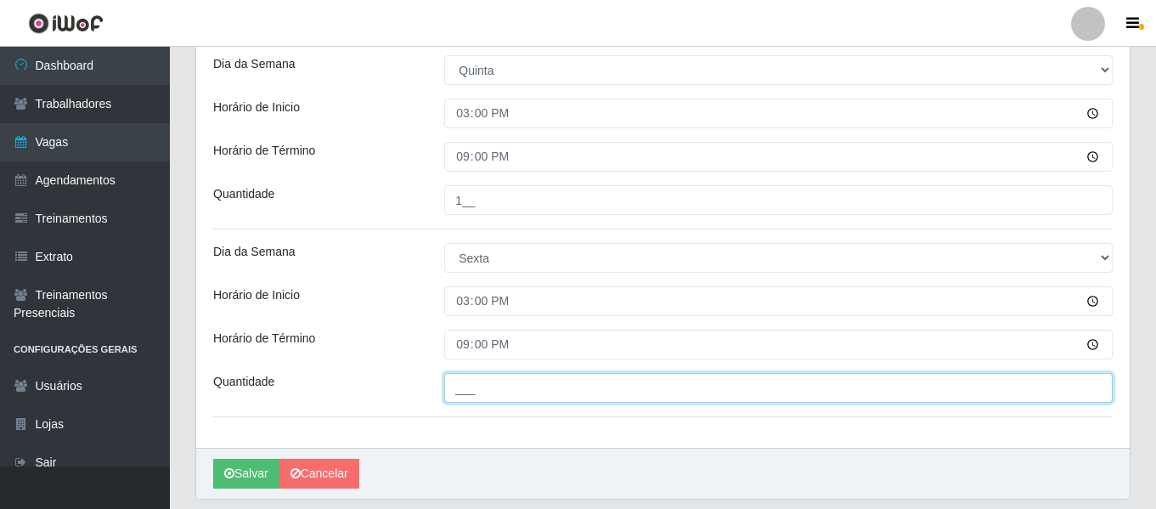
click at [480, 381] on input "___" at bounding box center [778, 388] width 669 height 30
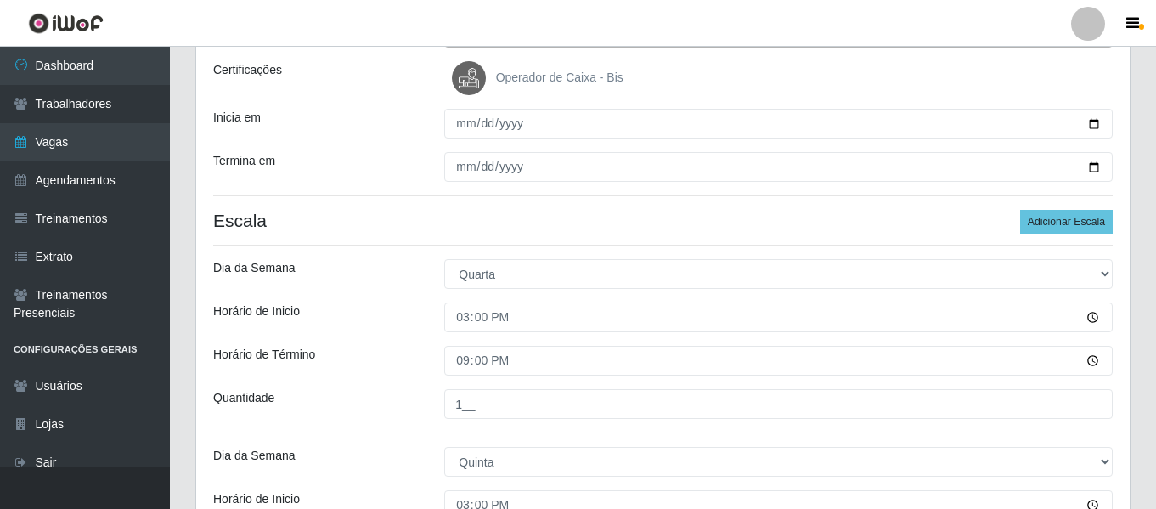
scroll to position [0, 0]
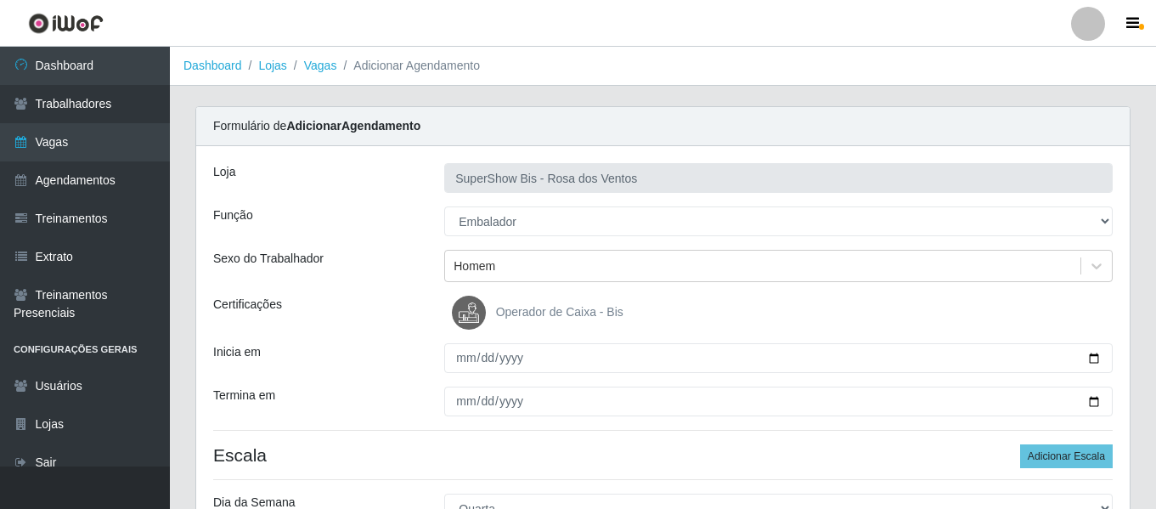
type input "1__"
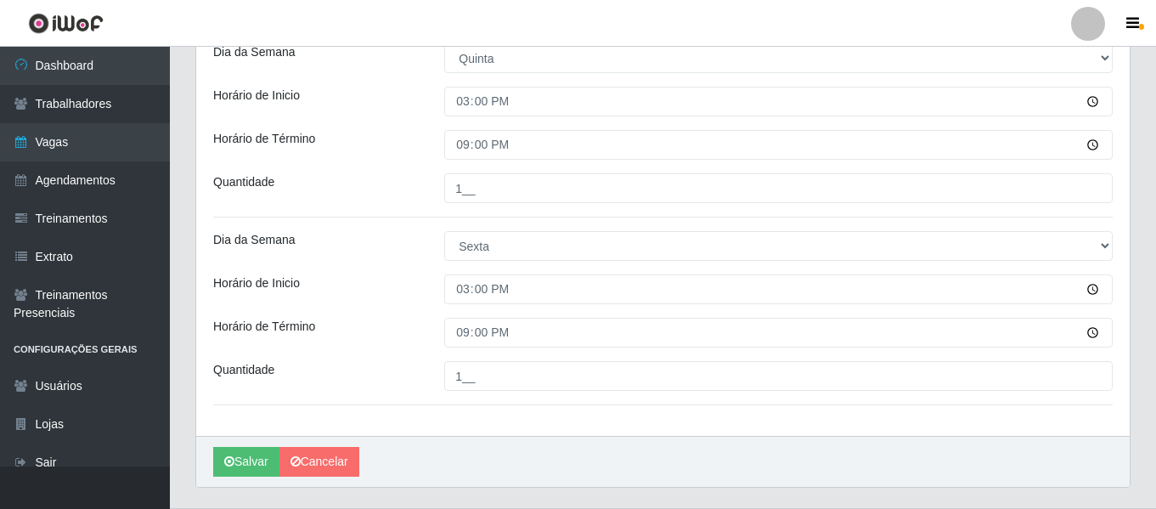
scroll to position [680, 0]
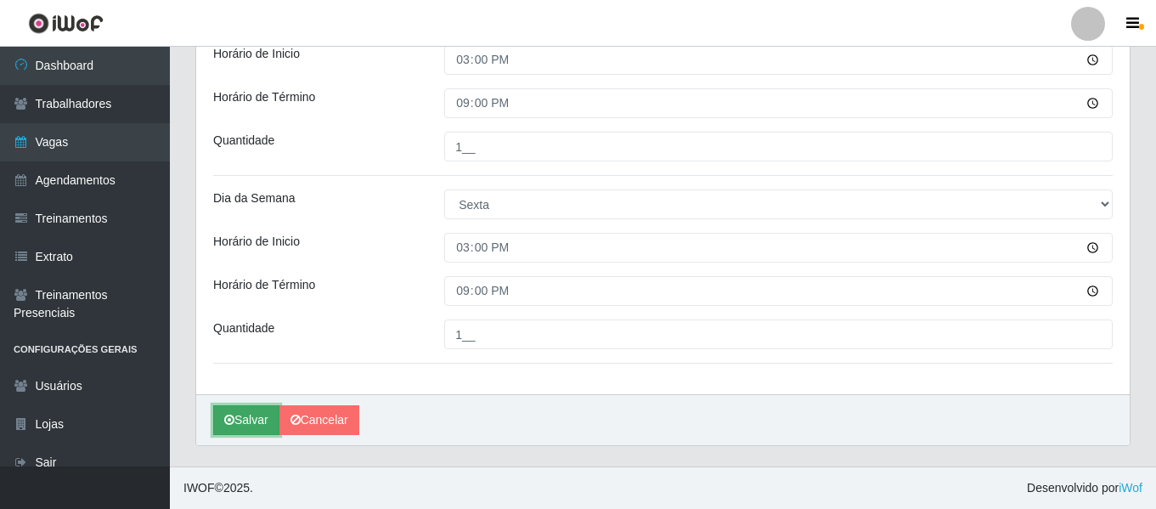
click at [236, 412] on button "Salvar" at bounding box center [246, 420] width 66 height 30
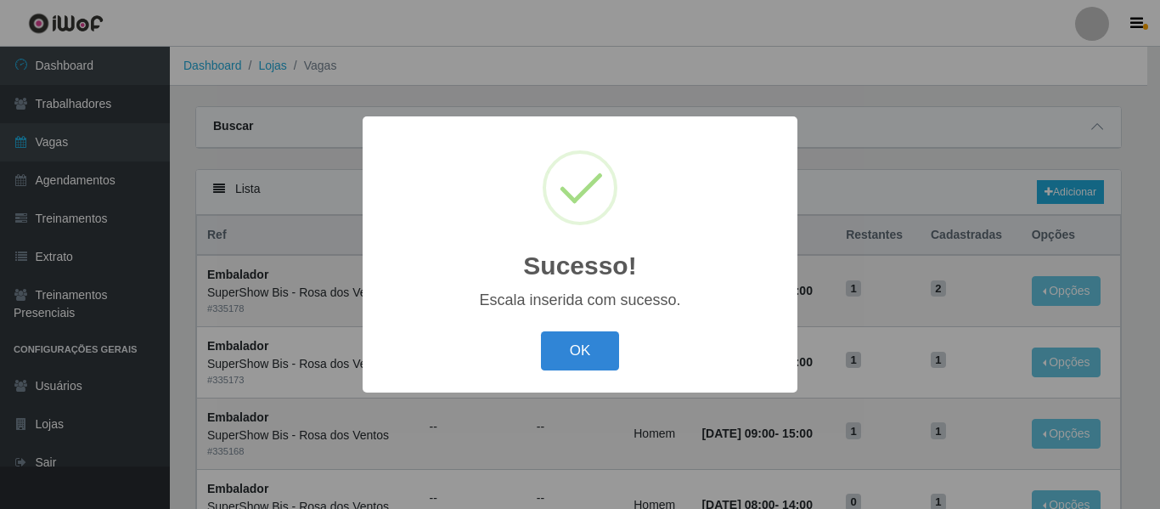
click at [671, 446] on div "Sucesso! × Escala inserida com sucesso. OK Cancel" at bounding box center [580, 254] width 1160 height 509
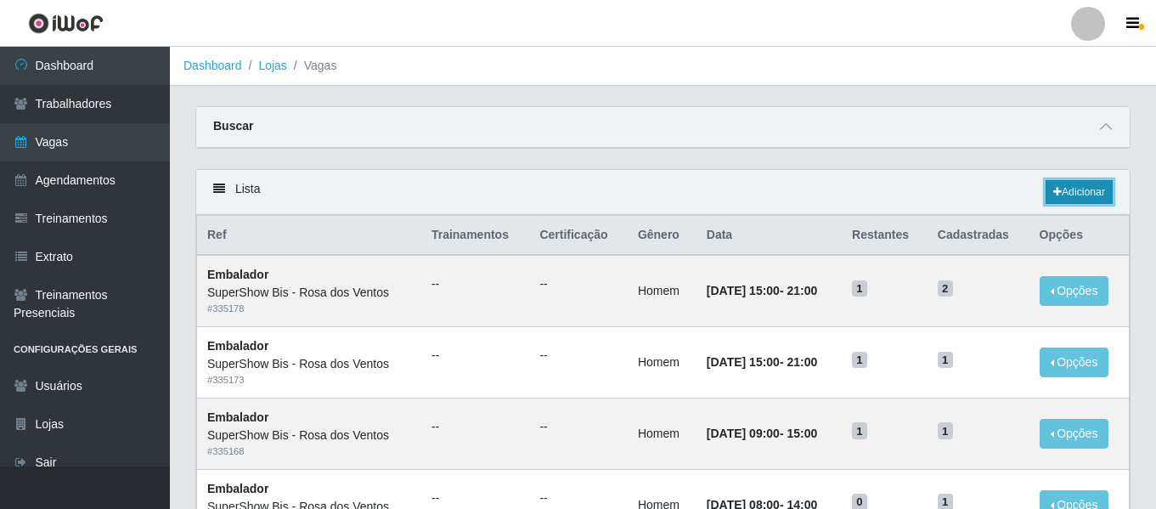
click at [1081, 189] on link "Adicionar" at bounding box center [1079, 192] width 67 height 24
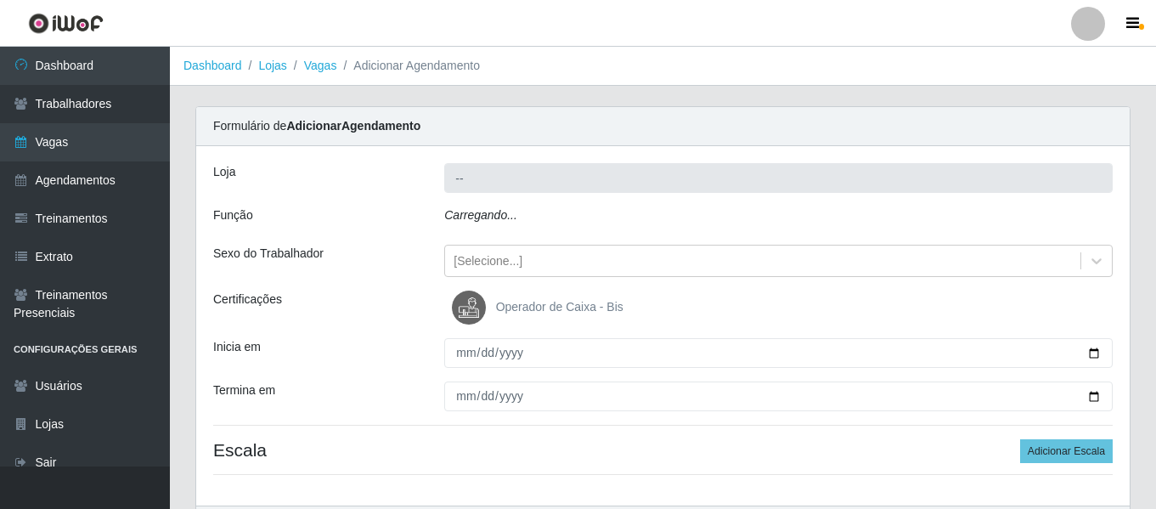
type input "SuperShow Bis - Rosa dos Ventos"
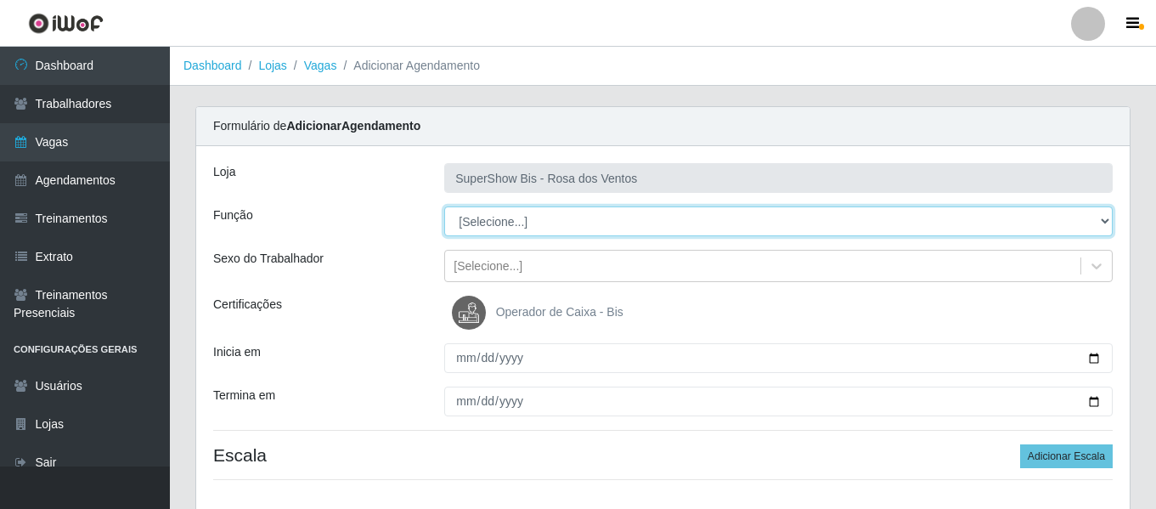
click at [503, 219] on select "[Selecione...] ASG ASG + ASG ++ Auxiliar de Cozinha Balconista de Açougue Balco…" at bounding box center [778, 221] width 669 height 30
select select "1"
click at [444, 206] on select "[Selecione...] ASG ASG + ASG ++ Auxiliar de Cozinha Balconista de Açougue Balco…" at bounding box center [778, 221] width 669 height 30
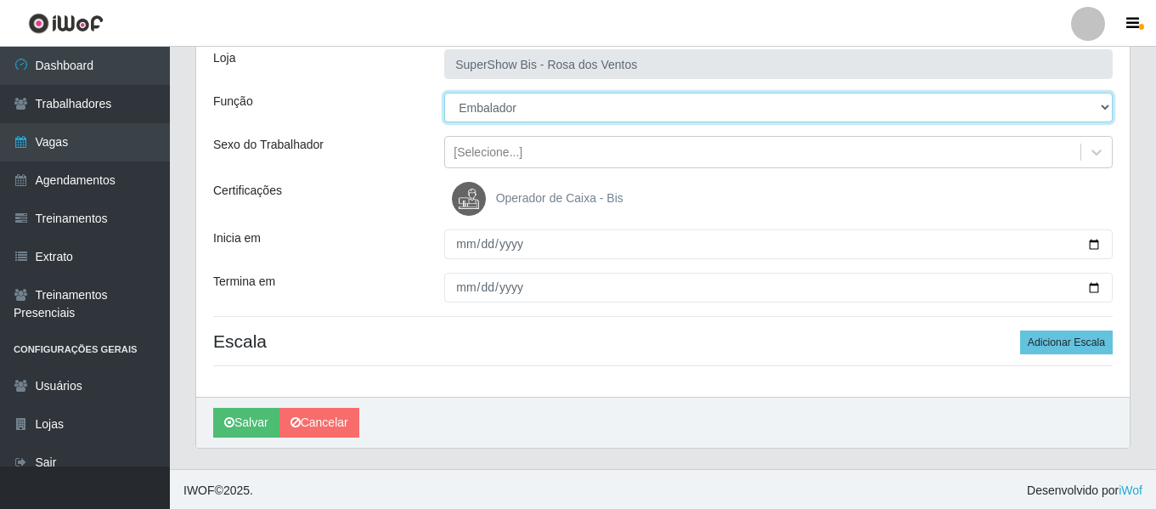
scroll to position [116, 0]
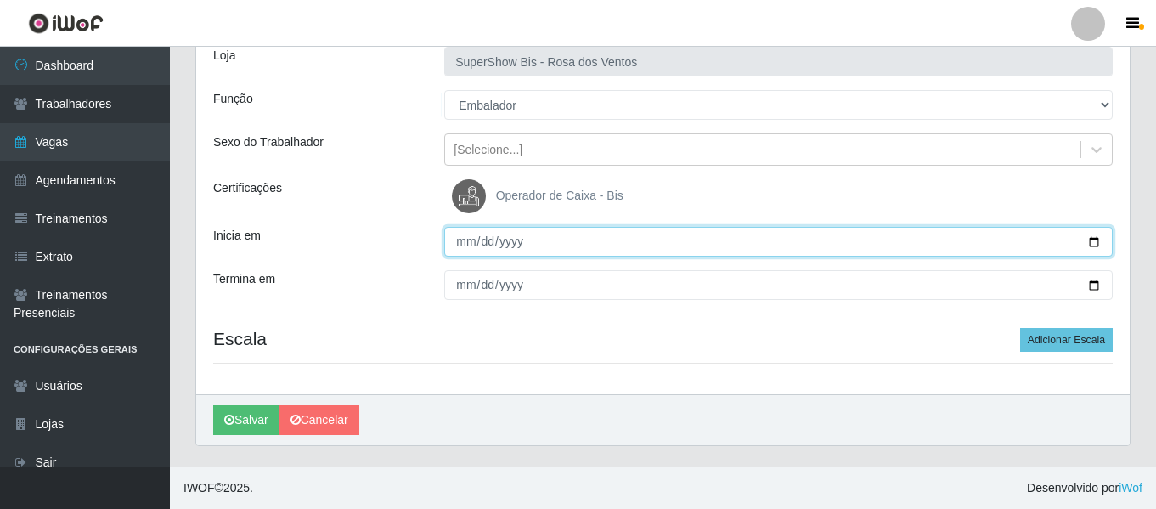
click at [1091, 240] on input "Inicia em" at bounding box center [778, 242] width 669 height 30
type input "2025-09-24"
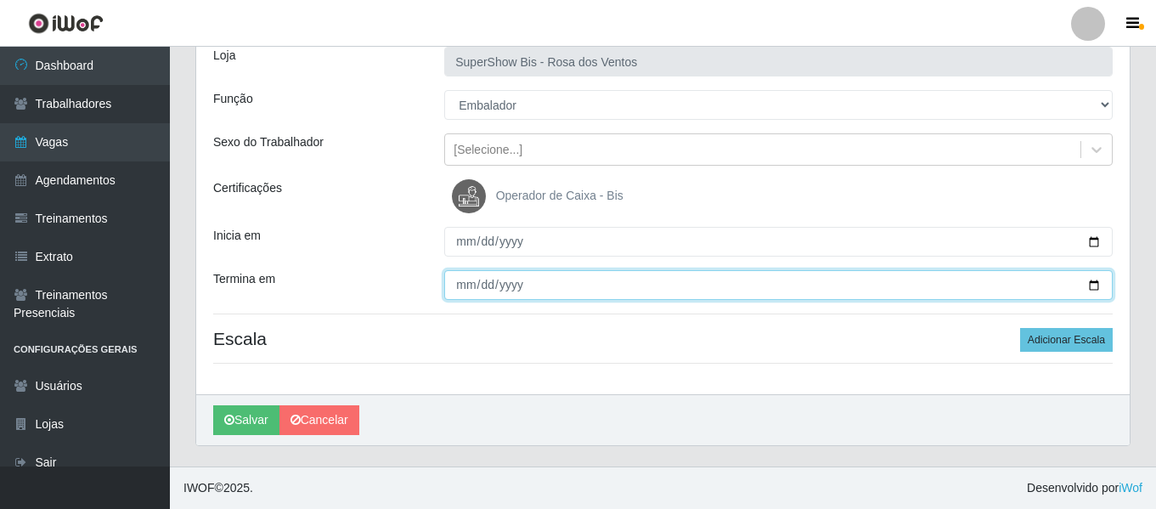
click at [1093, 285] on input "Termina em" at bounding box center [778, 285] width 669 height 30
type input "2025-09-25"
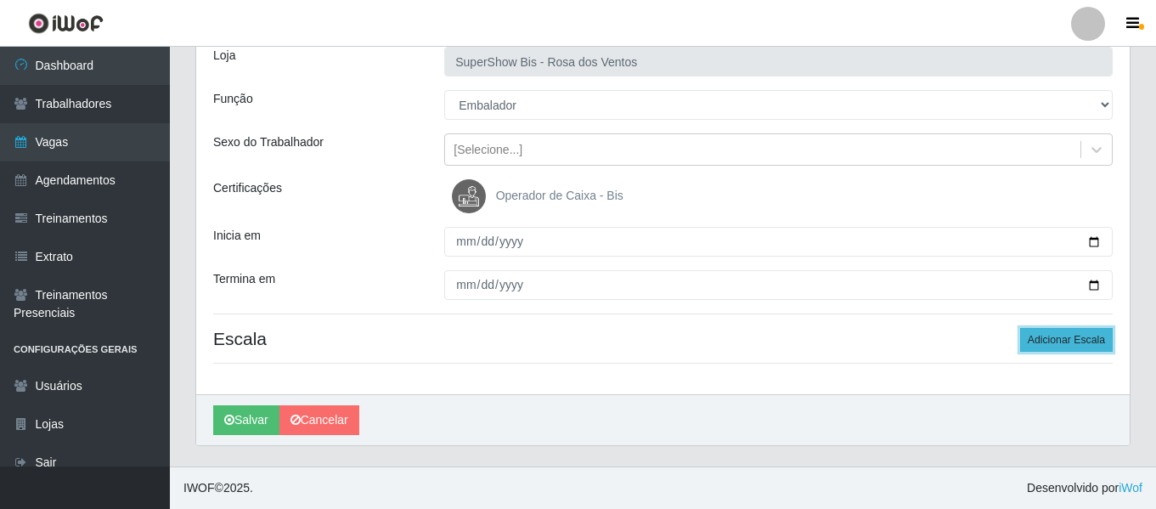
click at [1041, 339] on button "Adicionar Escala" at bounding box center [1066, 340] width 93 height 24
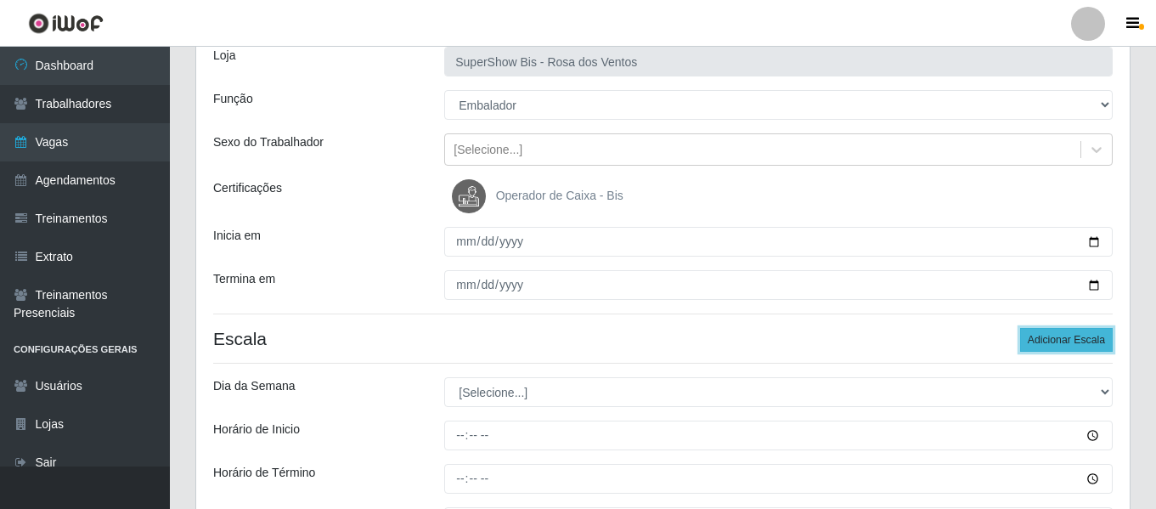
click at [1041, 339] on button "Adicionar Escala" at bounding box center [1066, 340] width 93 height 24
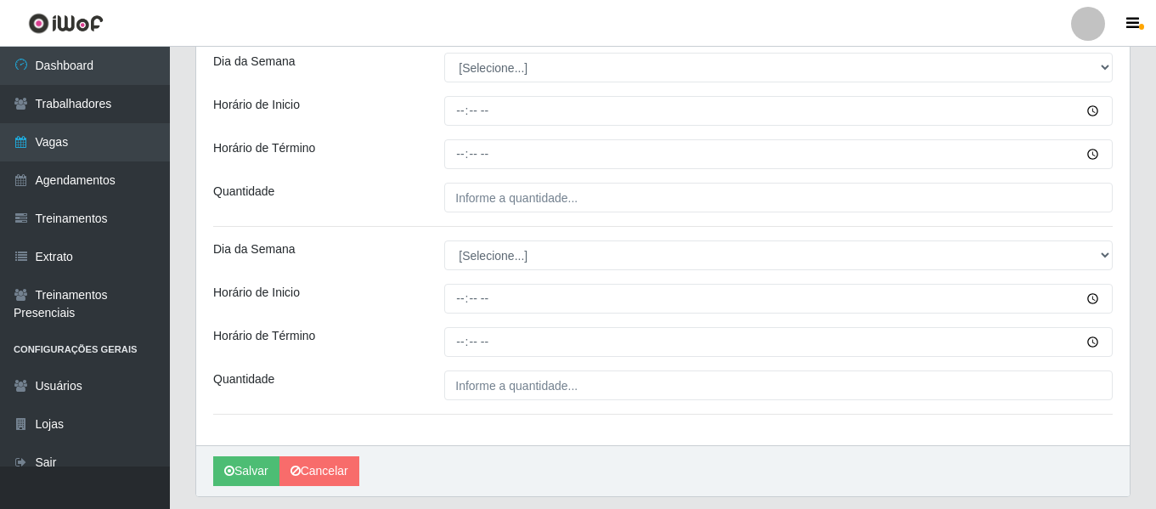
scroll to position [456, 0]
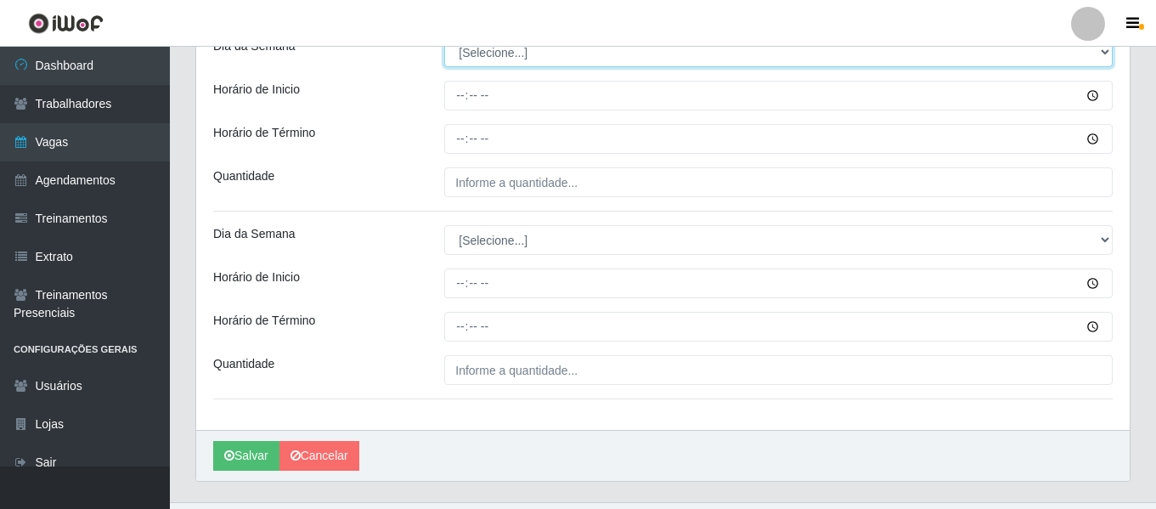
click at [477, 64] on select "[Selecione...] Segunda Terça Quarta Quinta Sexta Sábado Domingo" at bounding box center [778, 52] width 669 height 30
select select "3"
click at [444, 37] on select "[Selecione...] Segunda Terça Quarta Quinta Sexta Sábado Domingo" at bounding box center [778, 52] width 669 height 30
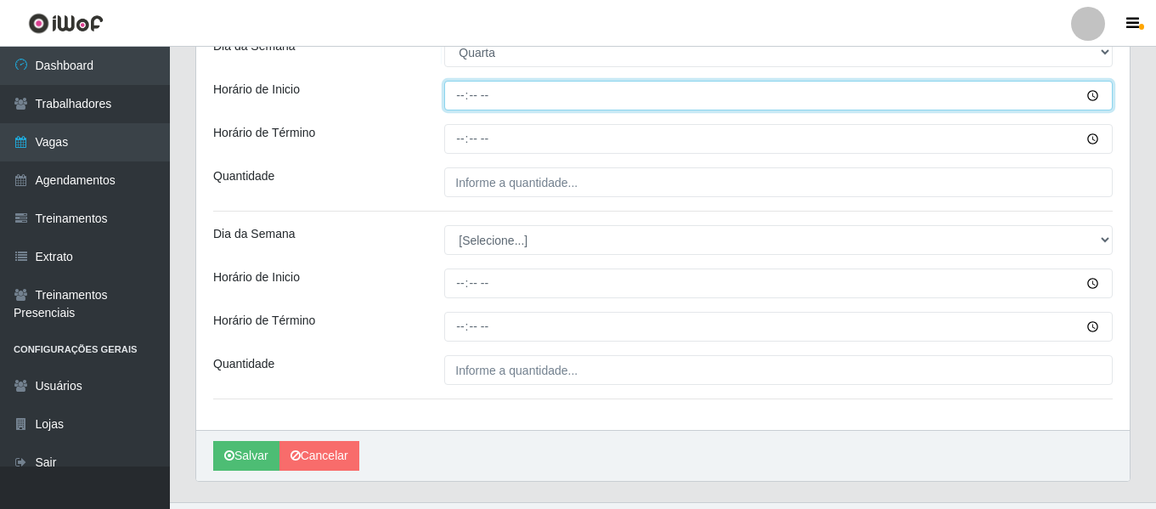
click at [459, 104] on input "Horário de Inicio" at bounding box center [778, 96] width 669 height 30
type input "15:00"
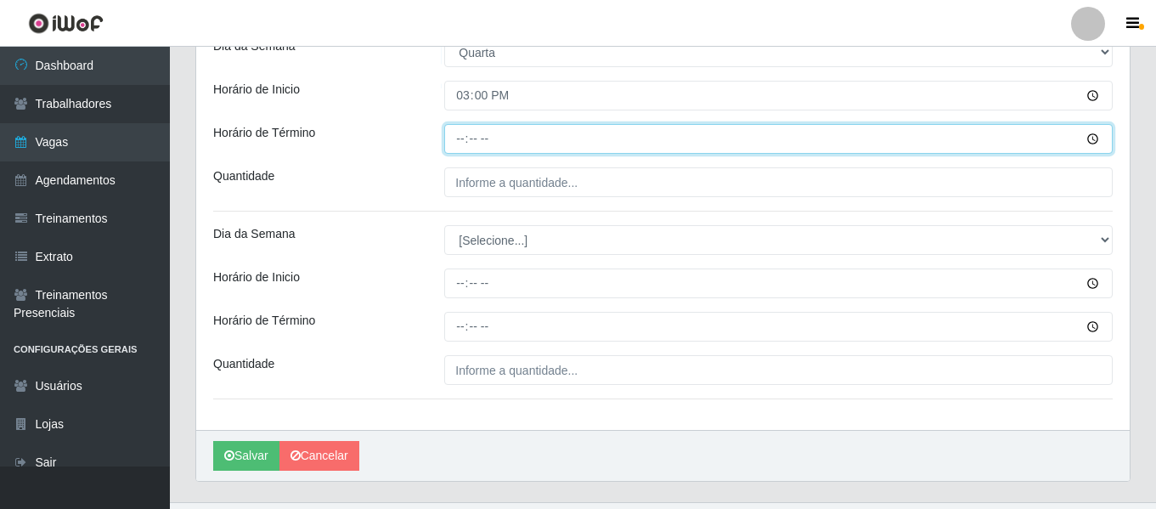
click at [454, 139] on input "Horário de Término" at bounding box center [778, 139] width 669 height 30
type input "21:00"
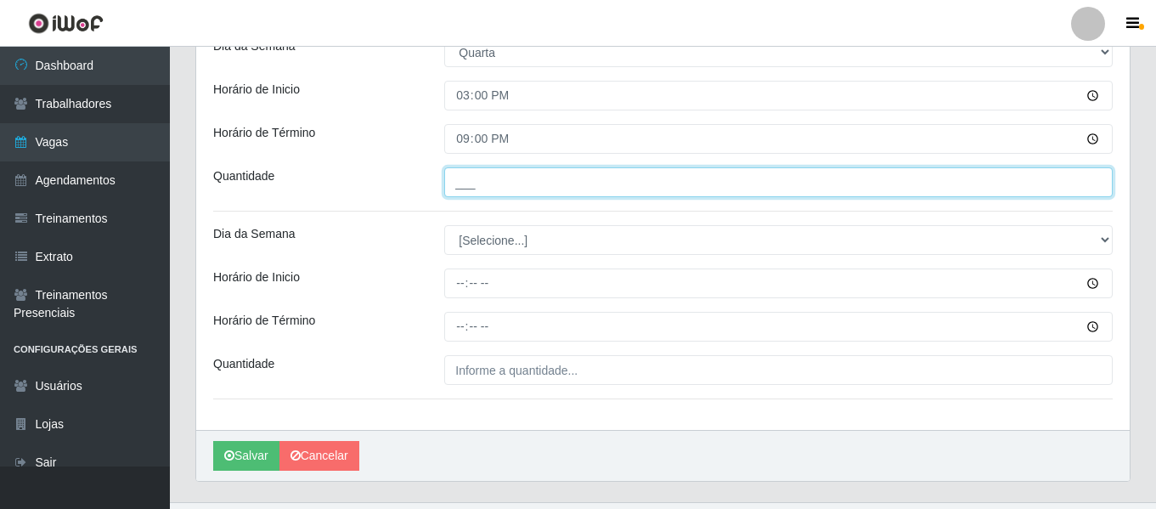
click at [460, 178] on input "___" at bounding box center [778, 182] width 669 height 30
type input "1__"
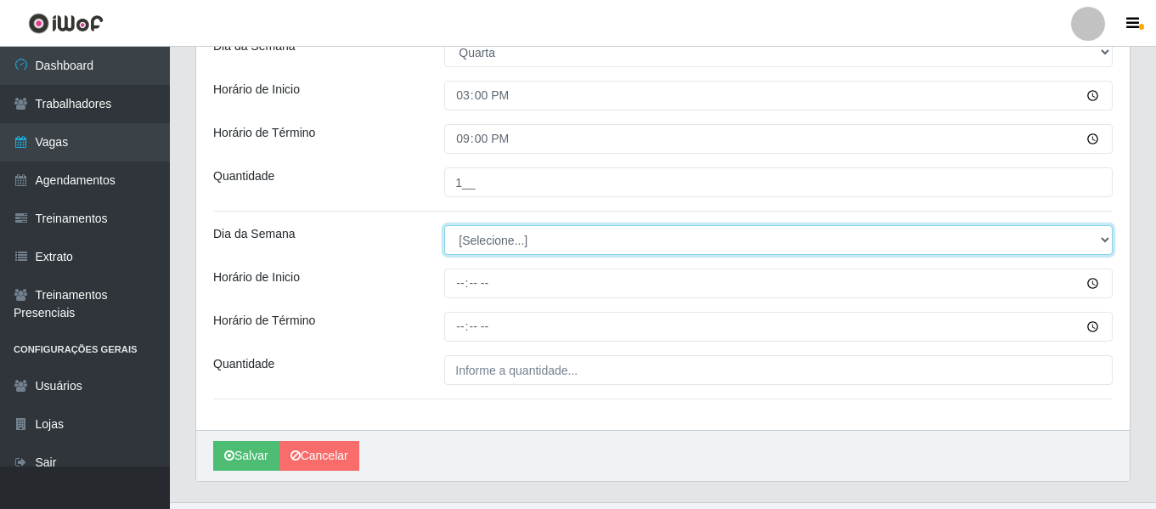
click at [473, 246] on select "[Selecione...] Segunda Terça Quarta Quinta Sexta Sábado Domingo" at bounding box center [778, 240] width 669 height 30
select select "4"
click at [444, 225] on select "[Selecione...] Segunda Terça Quarta Quinta Sexta Sábado Domingo" at bounding box center [778, 240] width 669 height 30
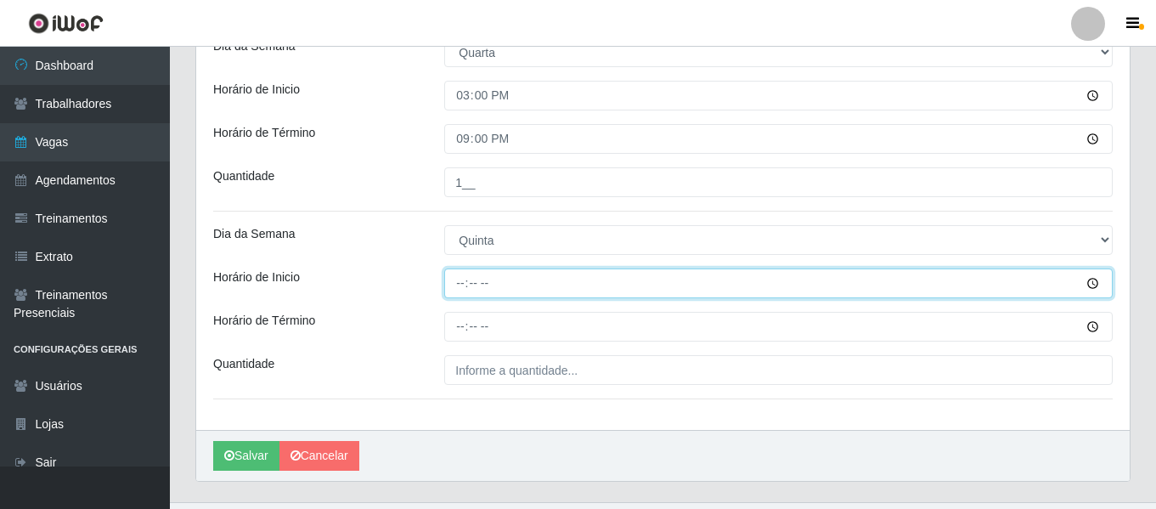
click at [452, 277] on input "Horário de Inicio" at bounding box center [778, 283] width 669 height 30
type input "15:00"
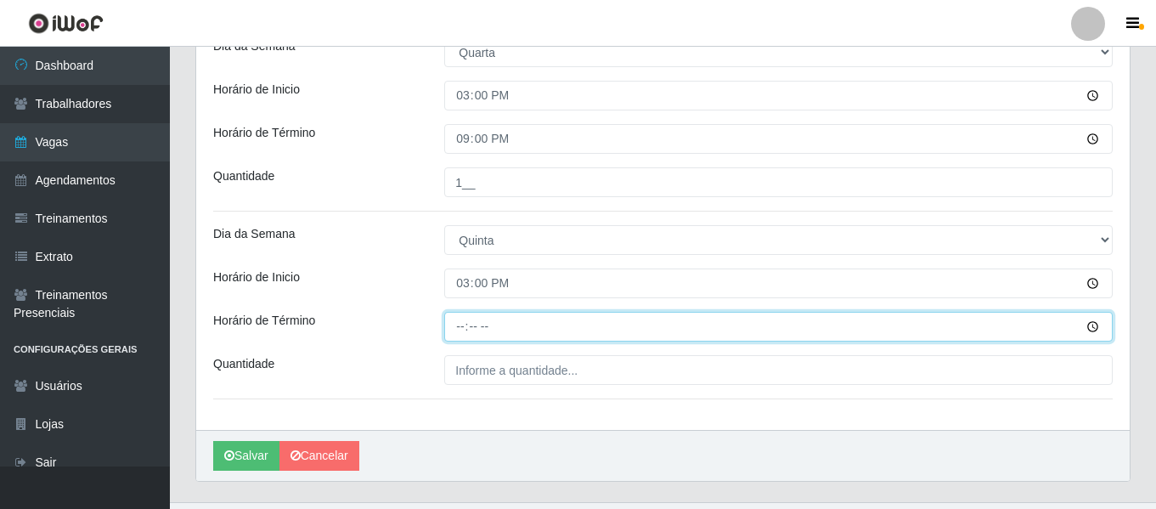
click at [460, 325] on input "Horário de Término" at bounding box center [778, 327] width 669 height 30
type input "21:00"
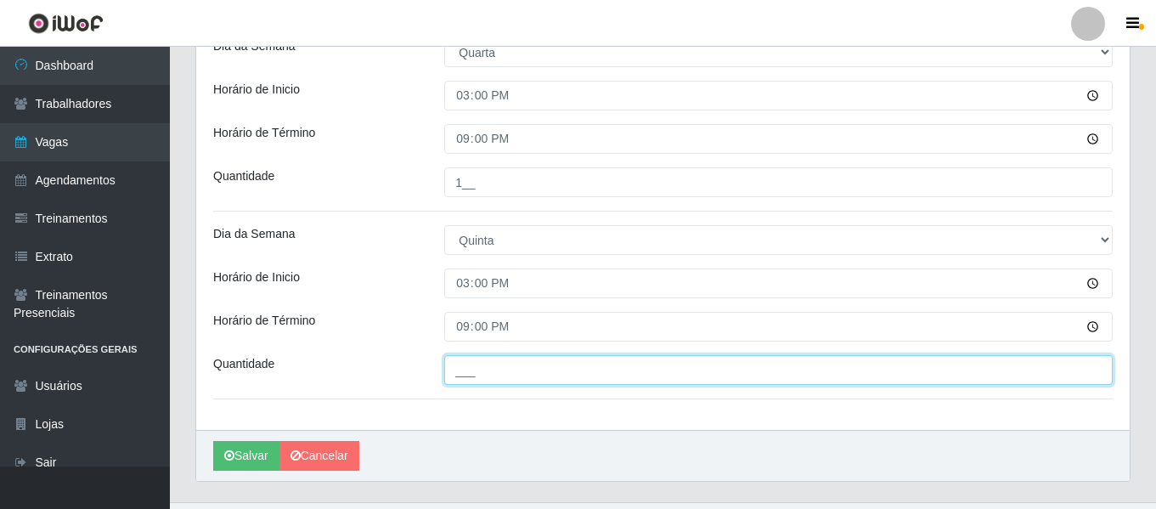
click at [460, 368] on input "___" at bounding box center [778, 370] width 669 height 30
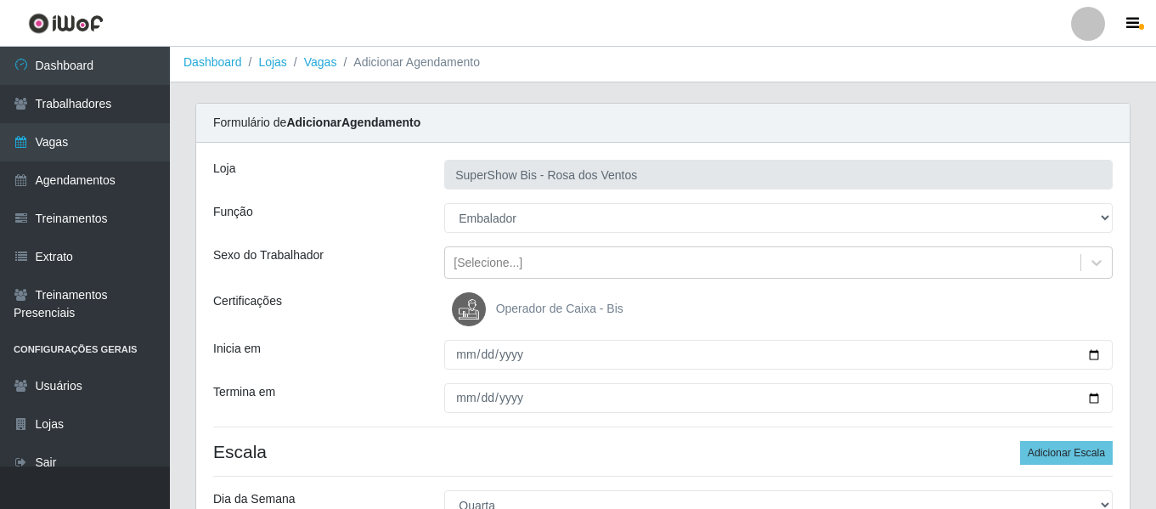
scroll to position [0, 0]
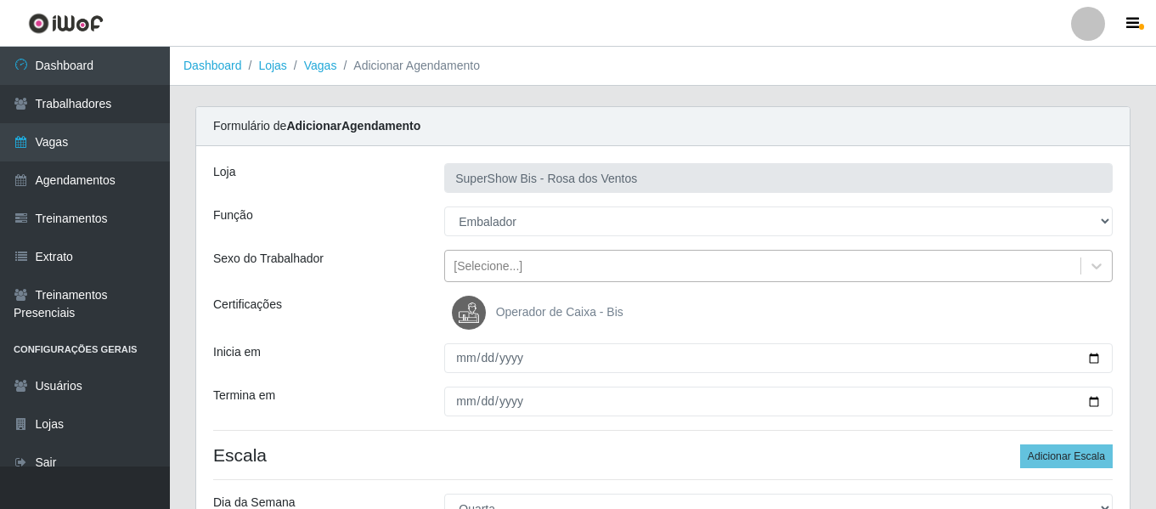
type input "1__"
click at [517, 264] on div "[Selecione...]" at bounding box center [488, 266] width 69 height 18
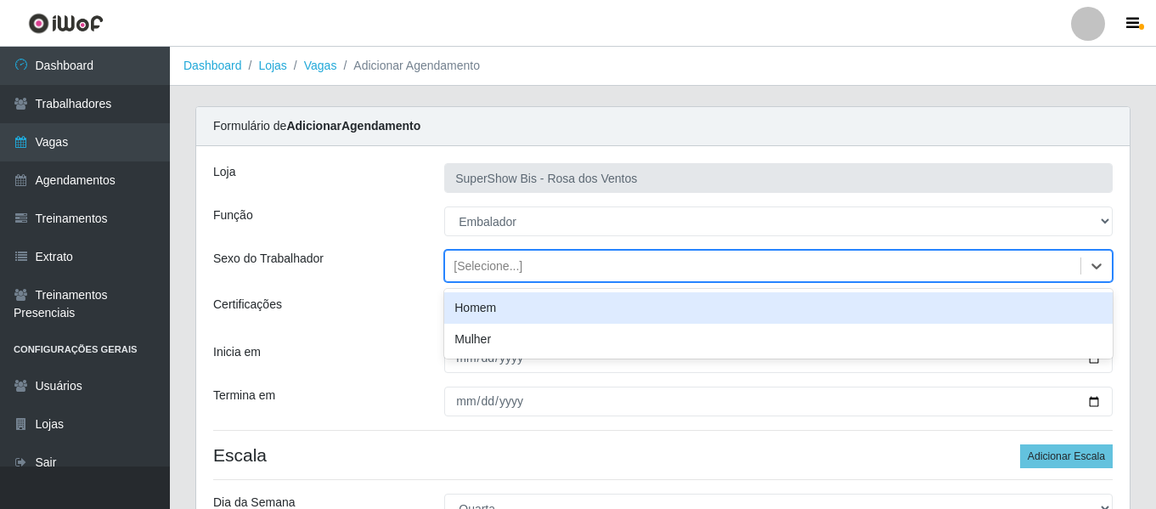
click at [492, 315] on div "Homem" at bounding box center [778, 307] width 669 height 31
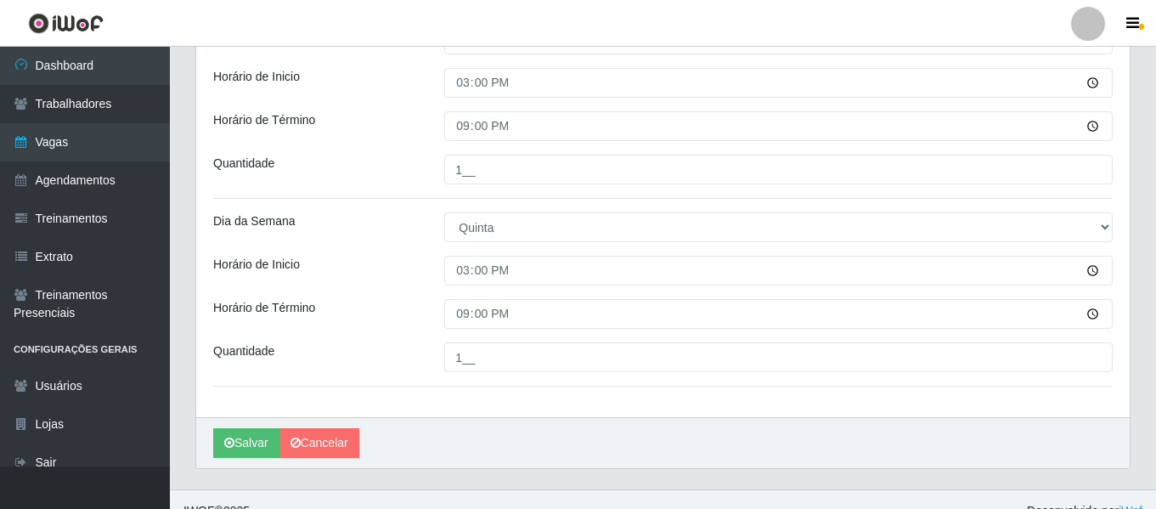
scroll to position [492, 0]
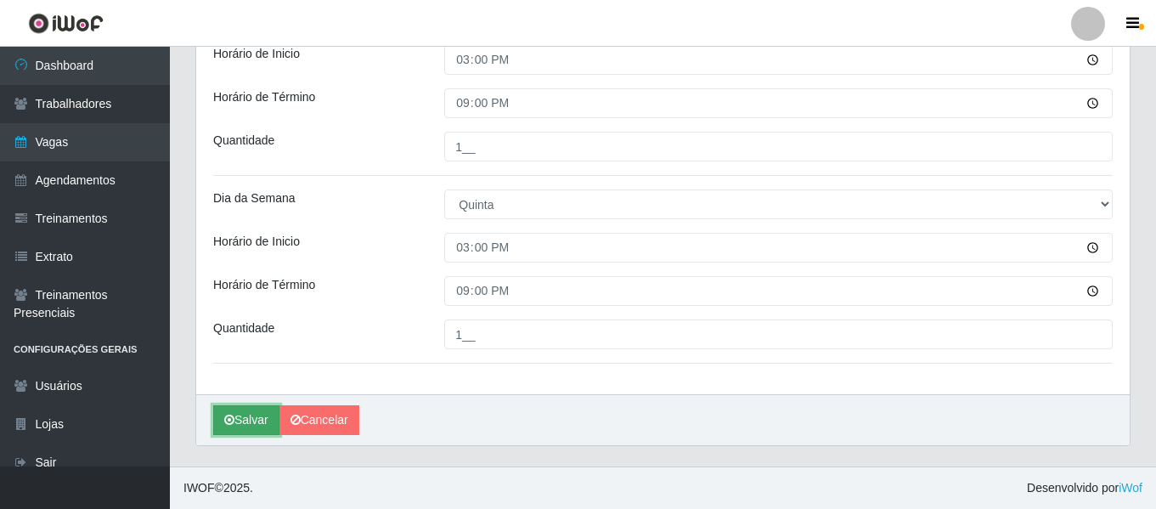
click at [241, 419] on button "Salvar" at bounding box center [246, 420] width 66 height 30
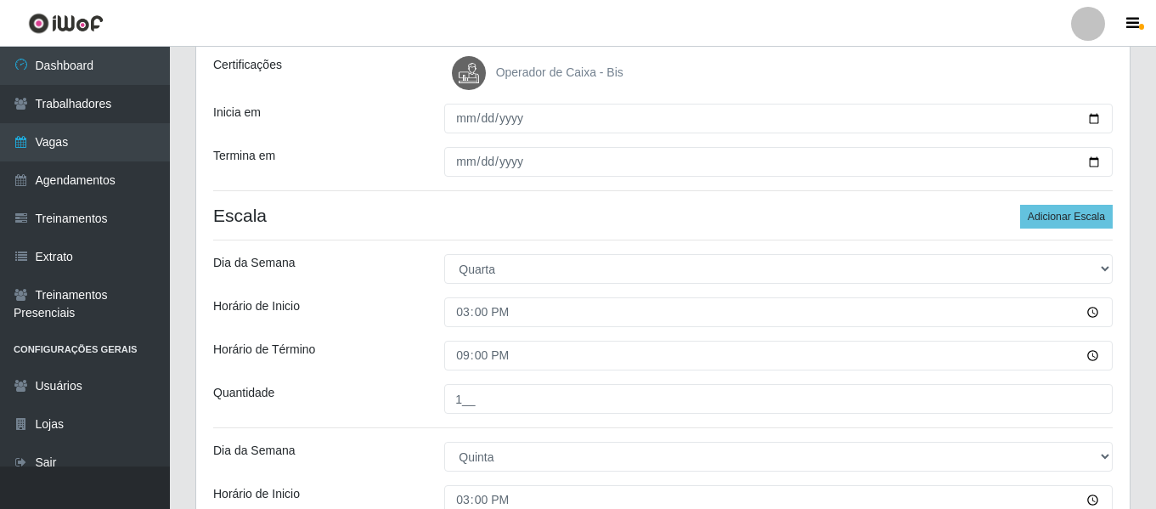
scroll to position [237, 0]
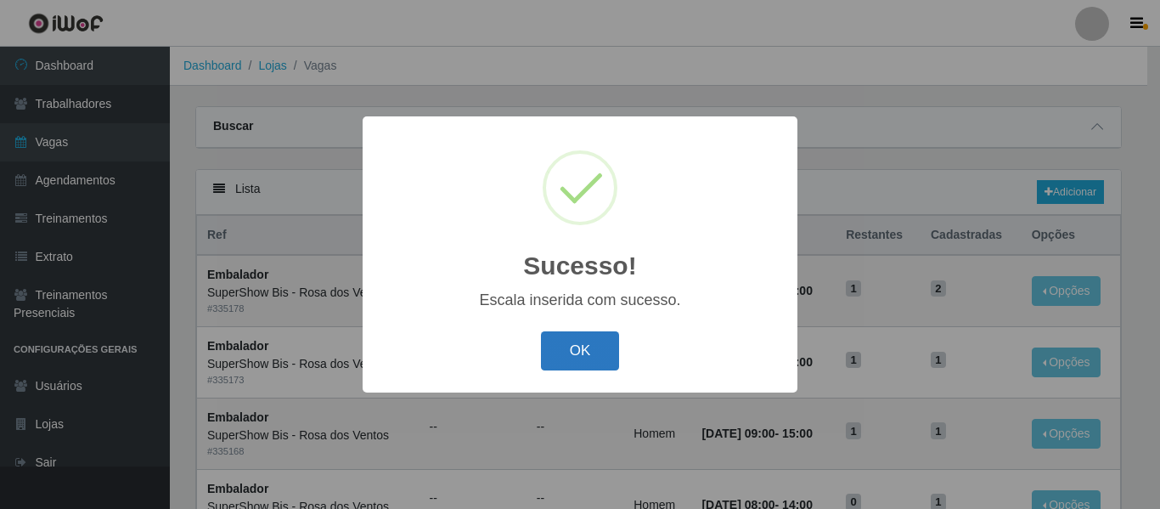
click at [570, 351] on button "OK" at bounding box center [580, 351] width 79 height 40
